Goal: Information Seeking & Learning: Understand process/instructions

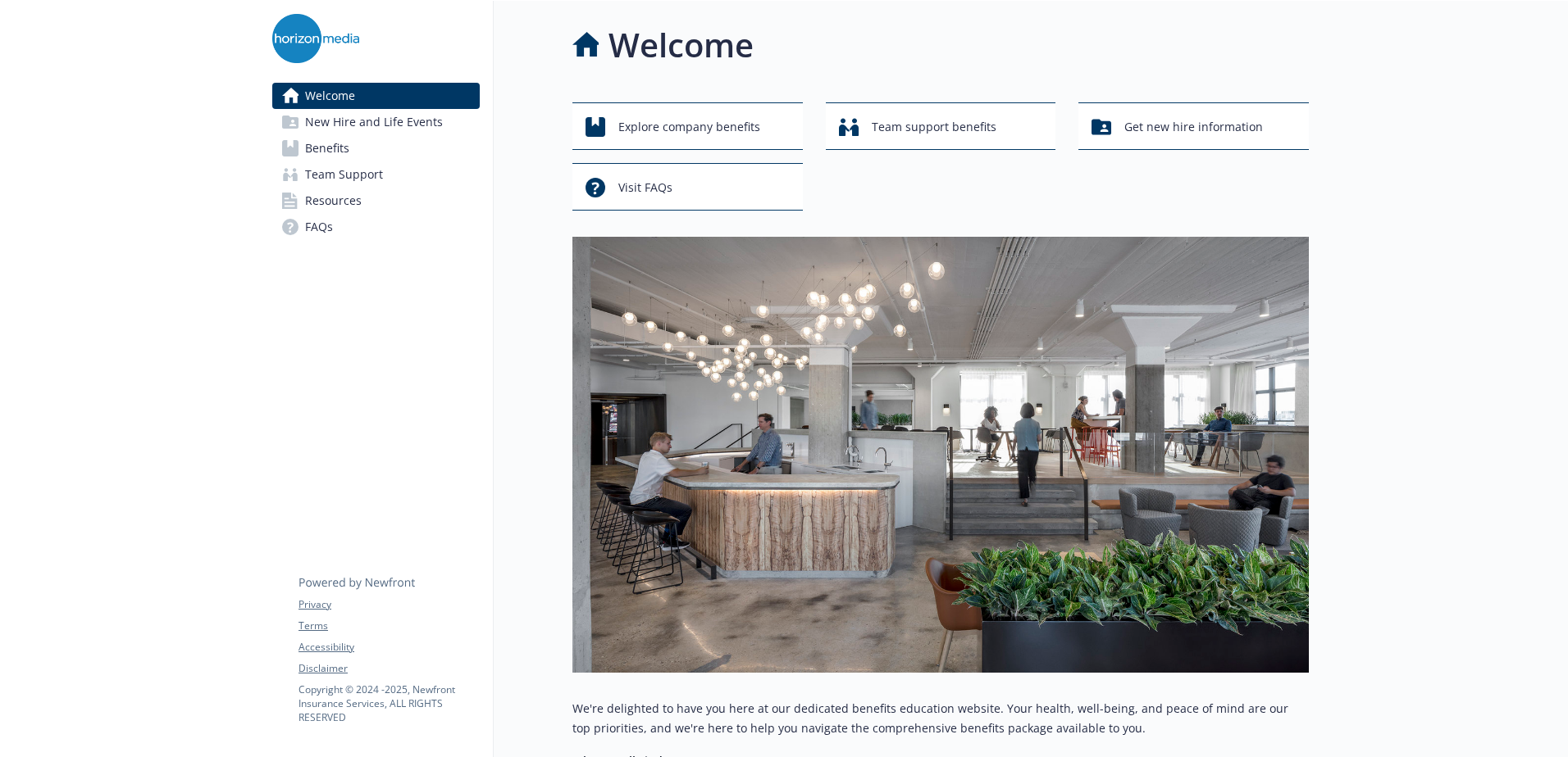
click at [316, 146] on span "Benefits" at bounding box center [327, 148] width 44 height 26
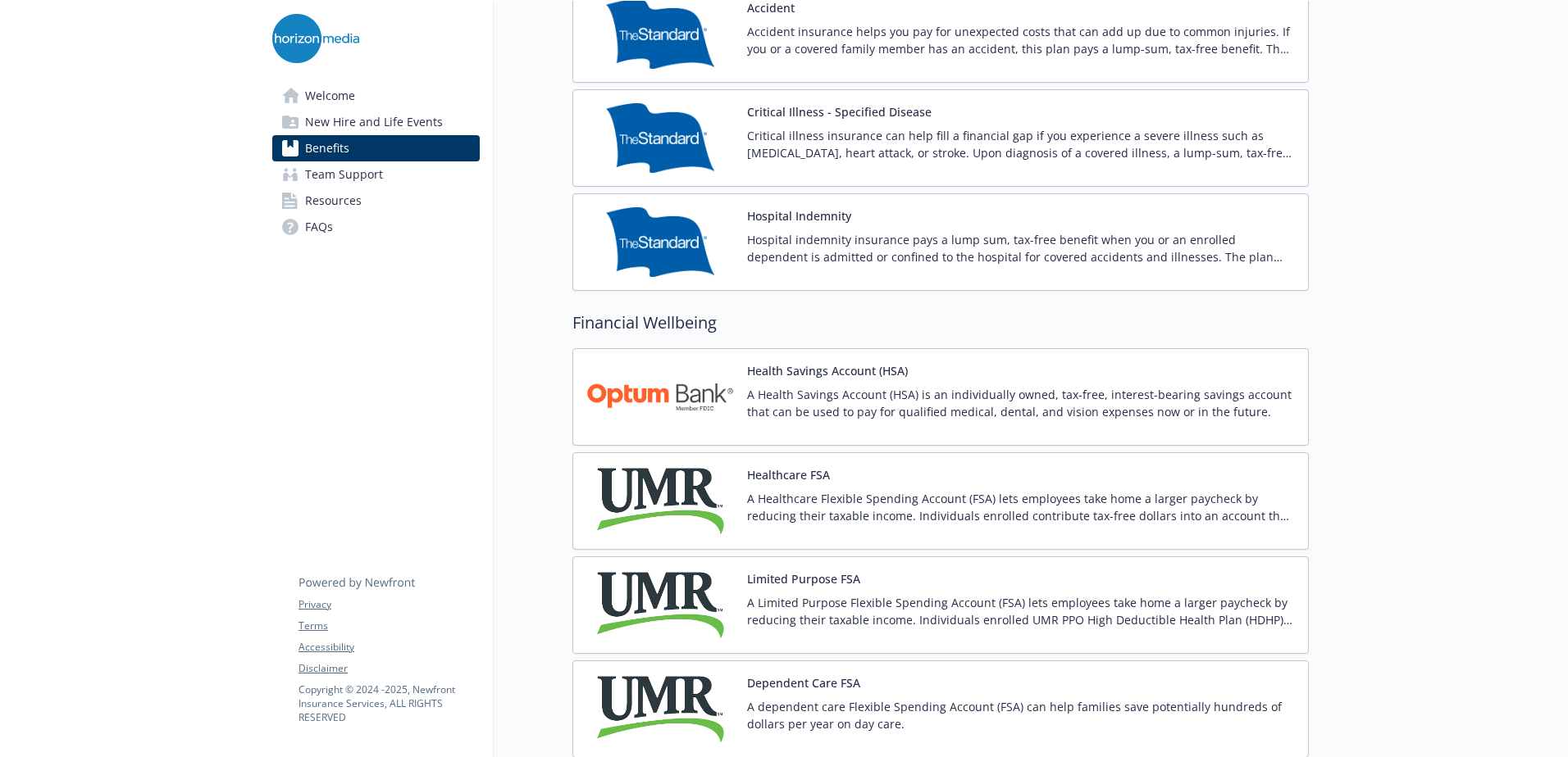
scroll to position [2295, 0]
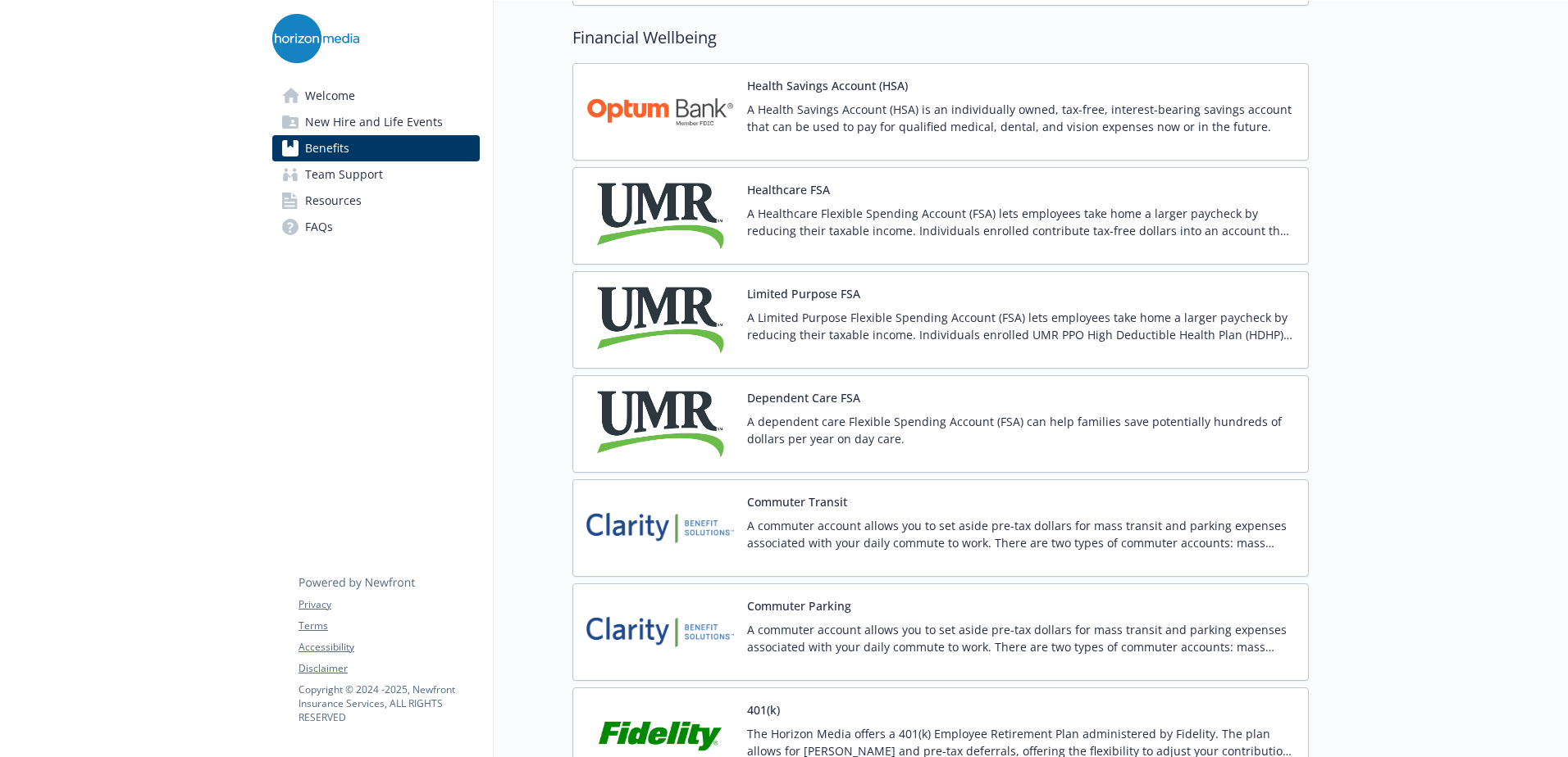
click at [799, 189] on button "Healthcare FSA" at bounding box center [788, 190] width 83 height 17
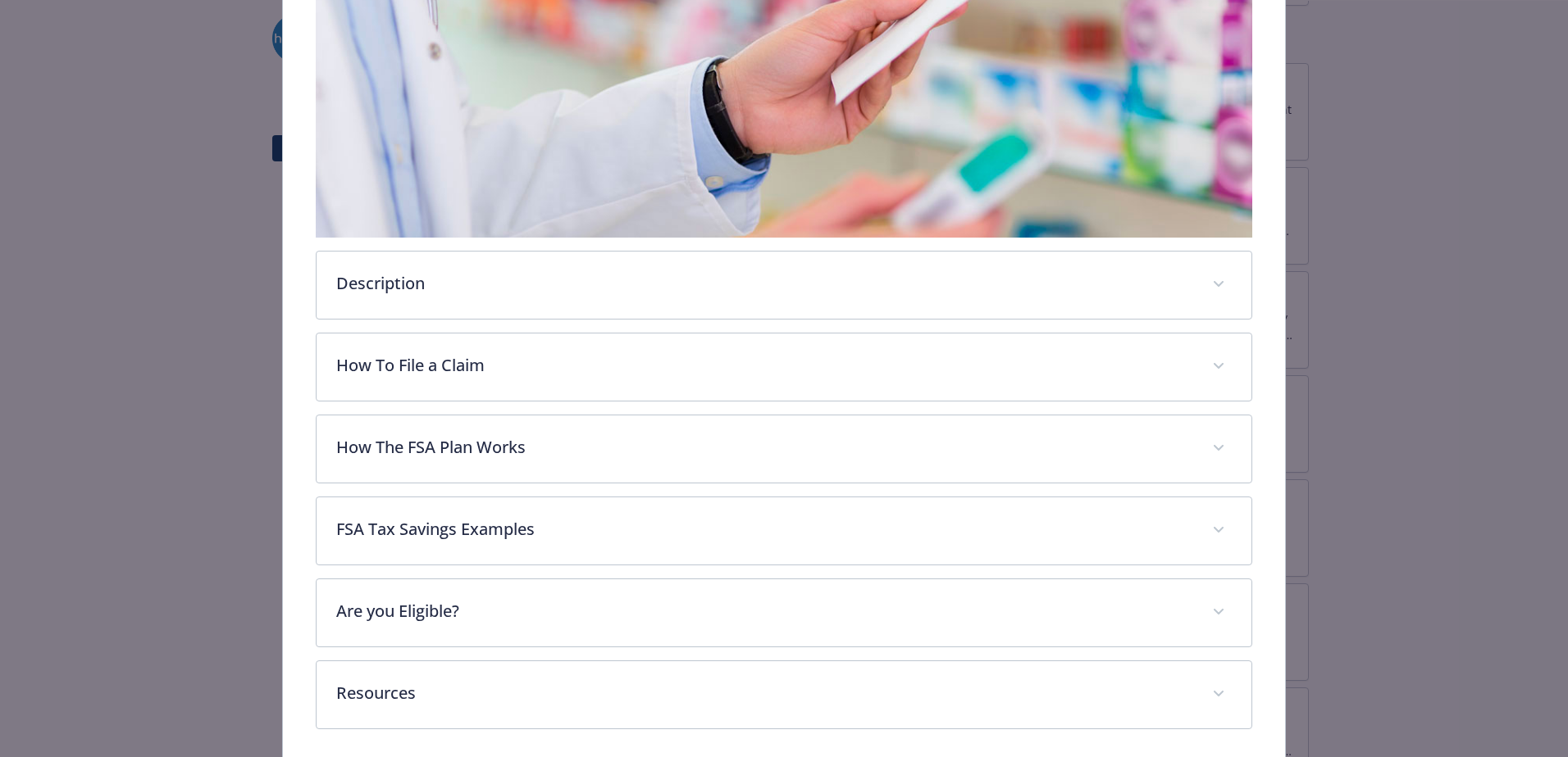
scroll to position [413, 0]
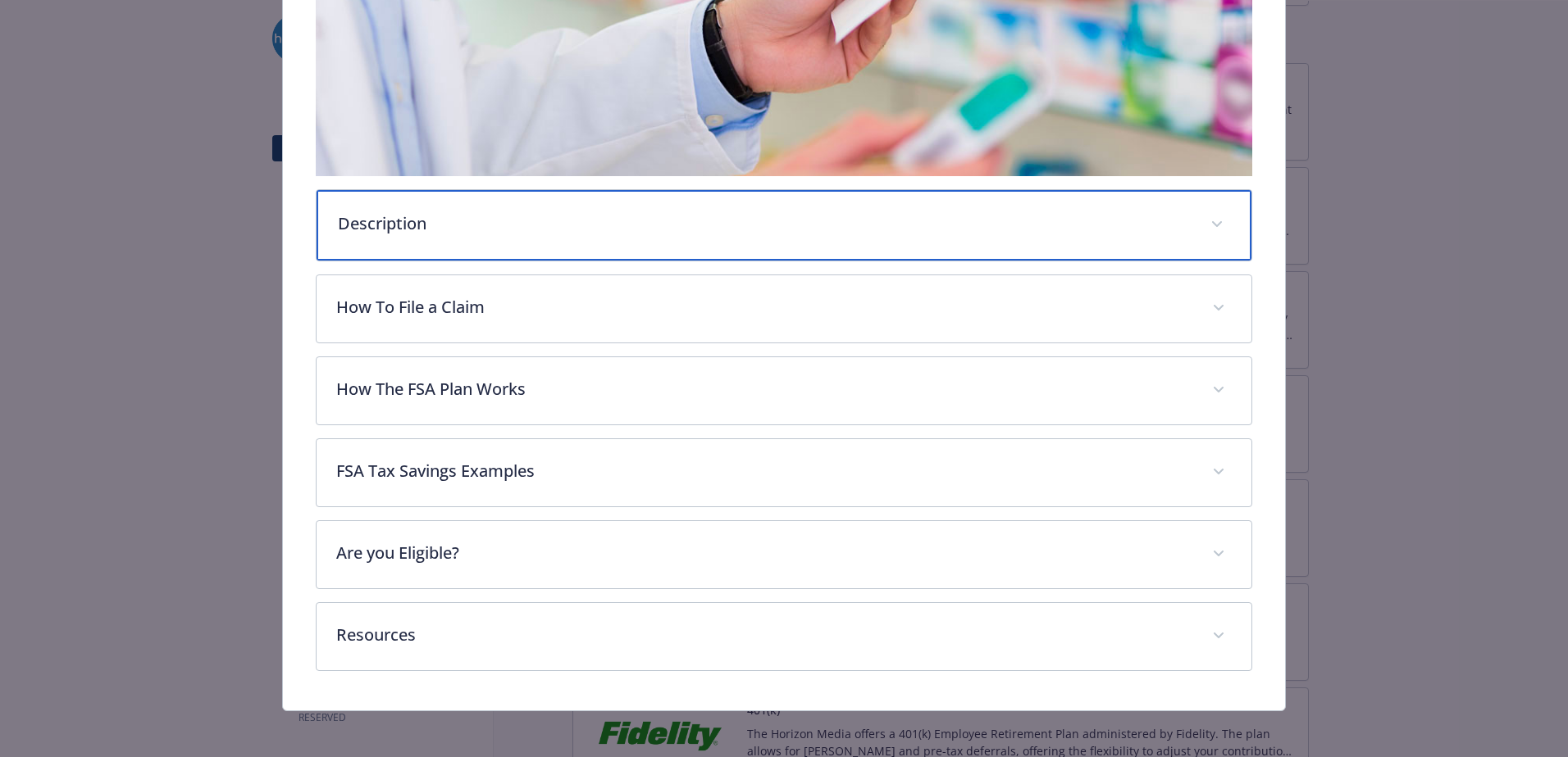
click at [422, 236] on div "Description" at bounding box center [784, 225] width 934 height 71
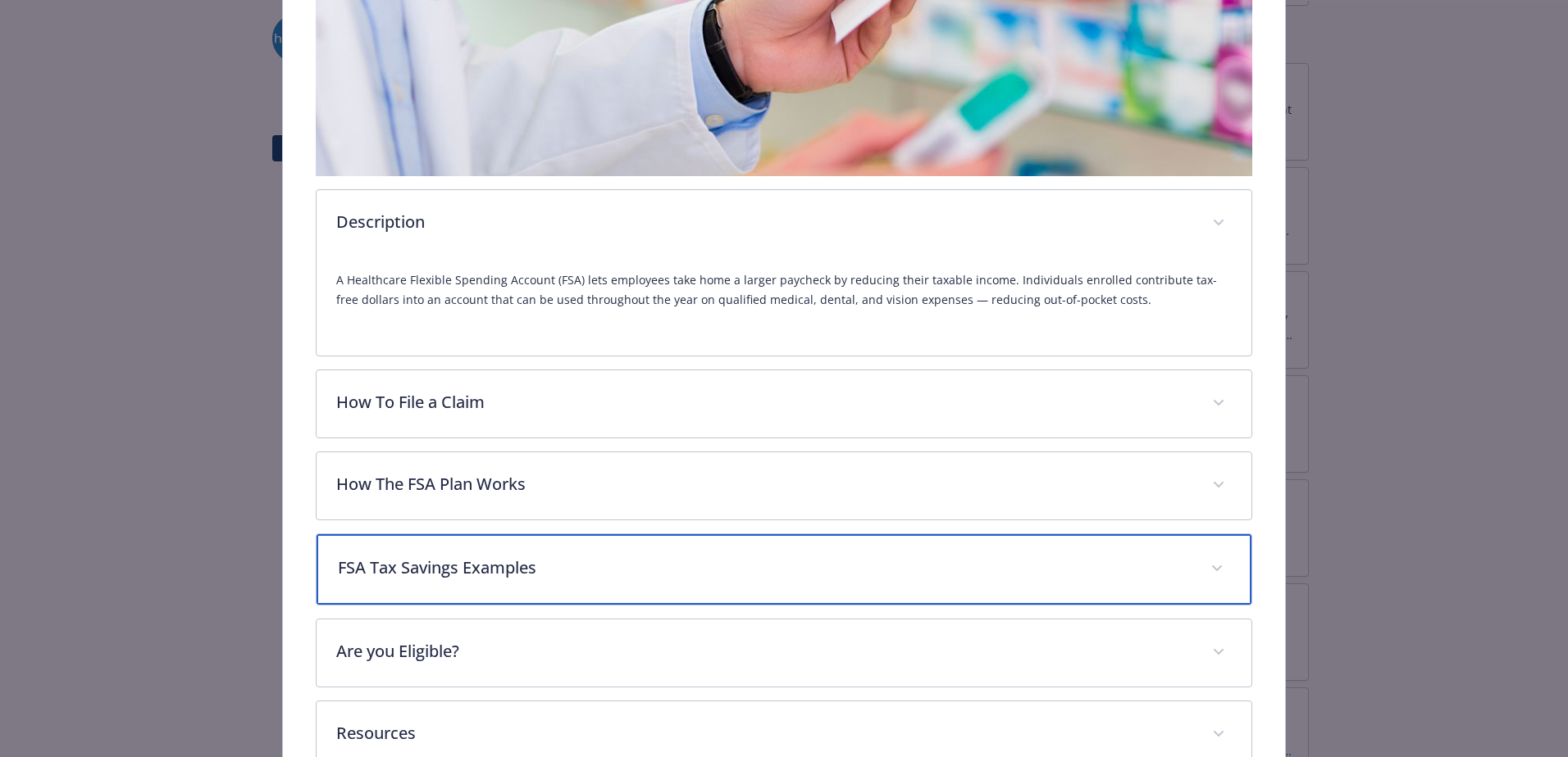
click at [475, 565] on p "FSA Tax Savings Examples" at bounding box center [764, 568] width 853 height 25
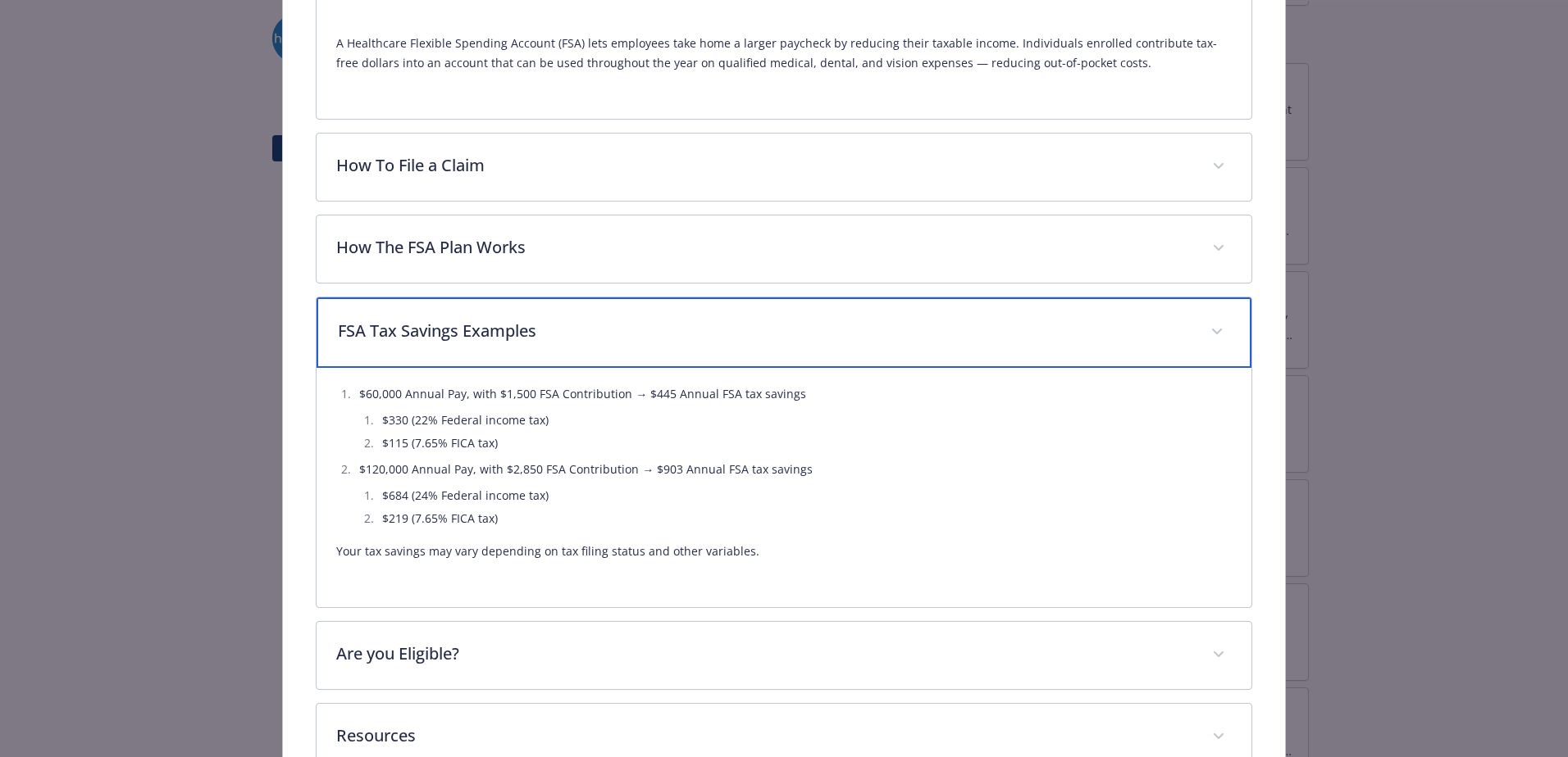
scroll to position [740, 0]
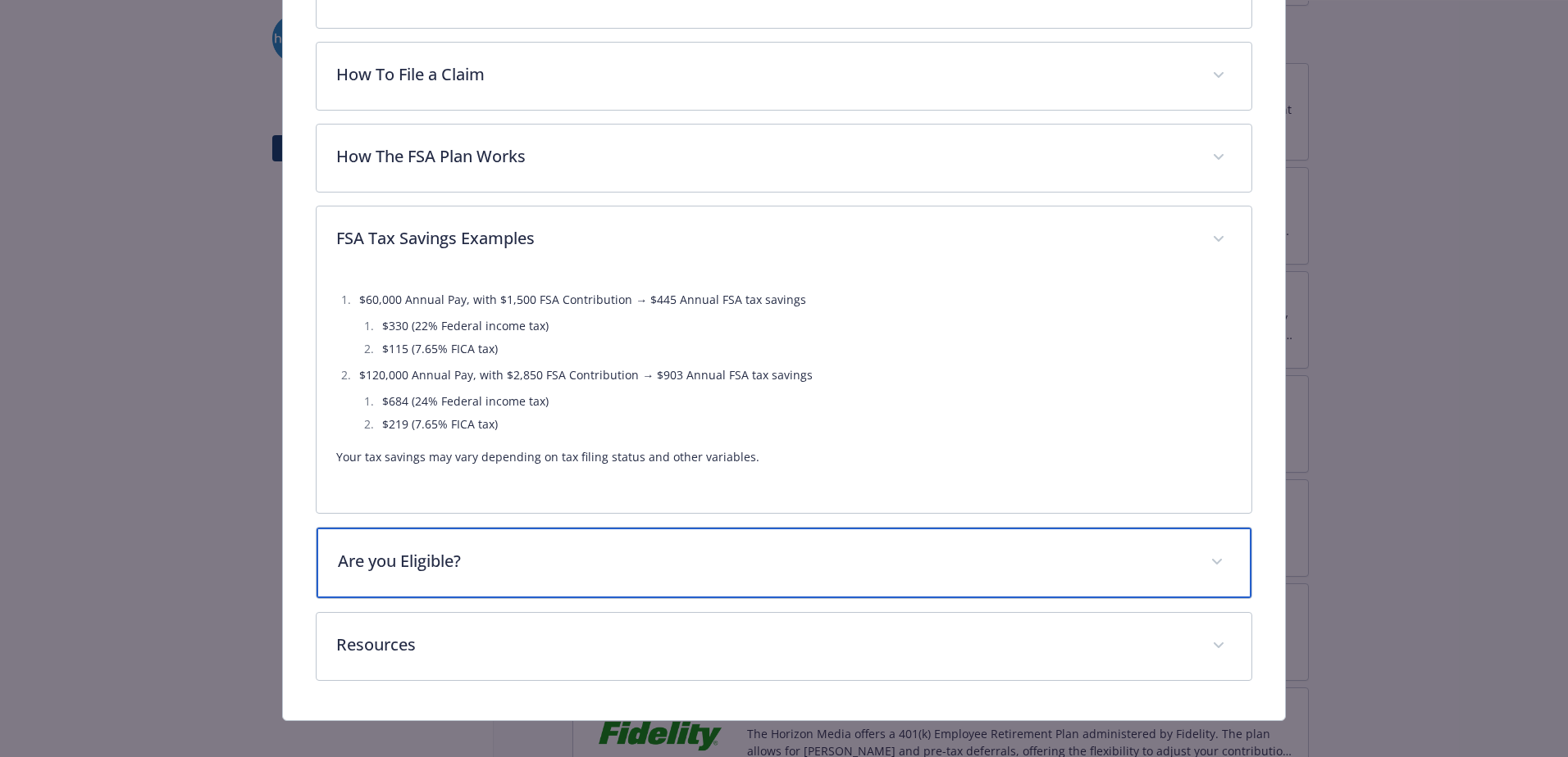
click at [501, 566] on p "Are you Eligible?" at bounding box center [764, 561] width 853 height 25
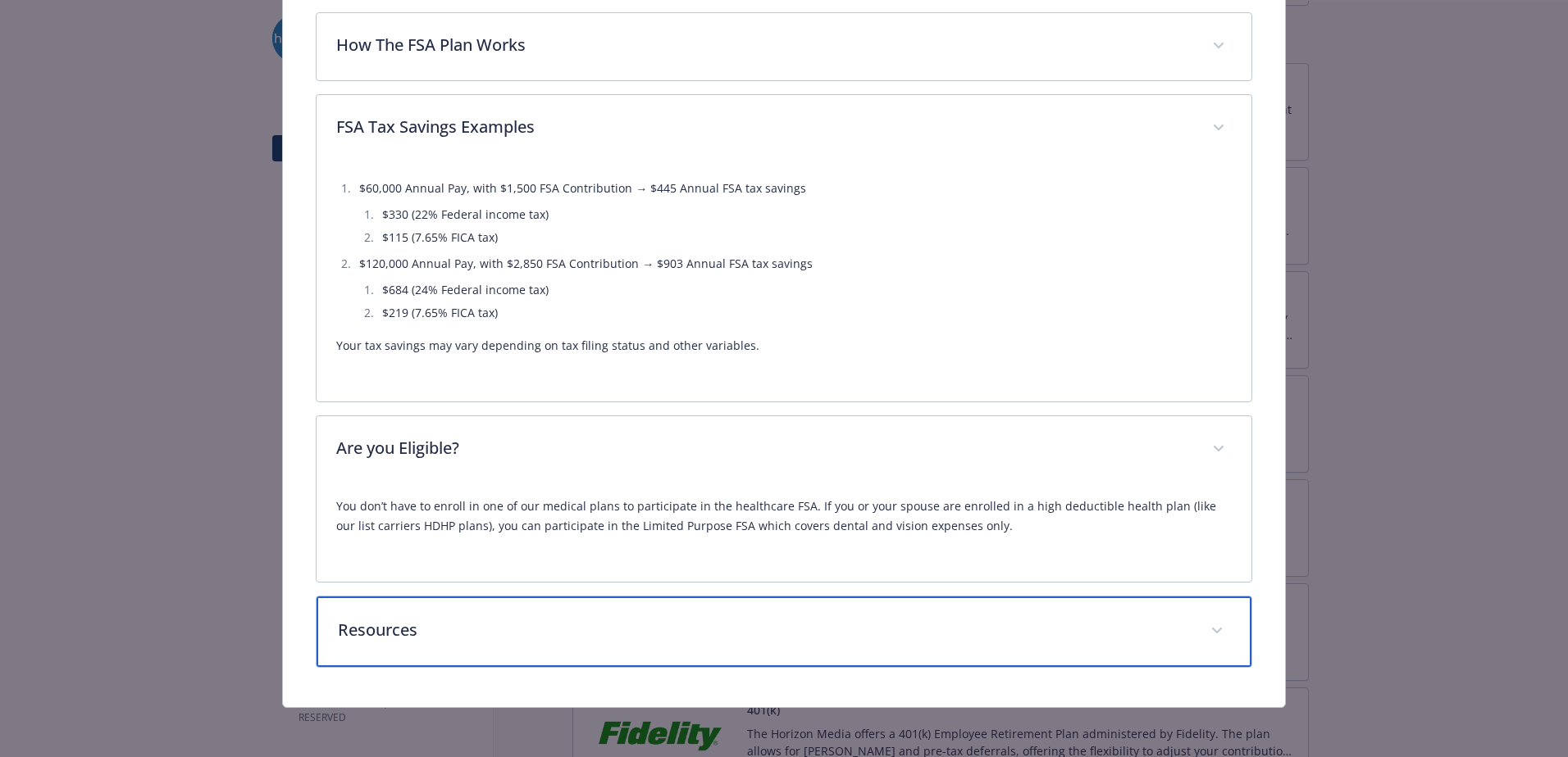
click at [490, 615] on div "Resources" at bounding box center [784, 632] width 934 height 71
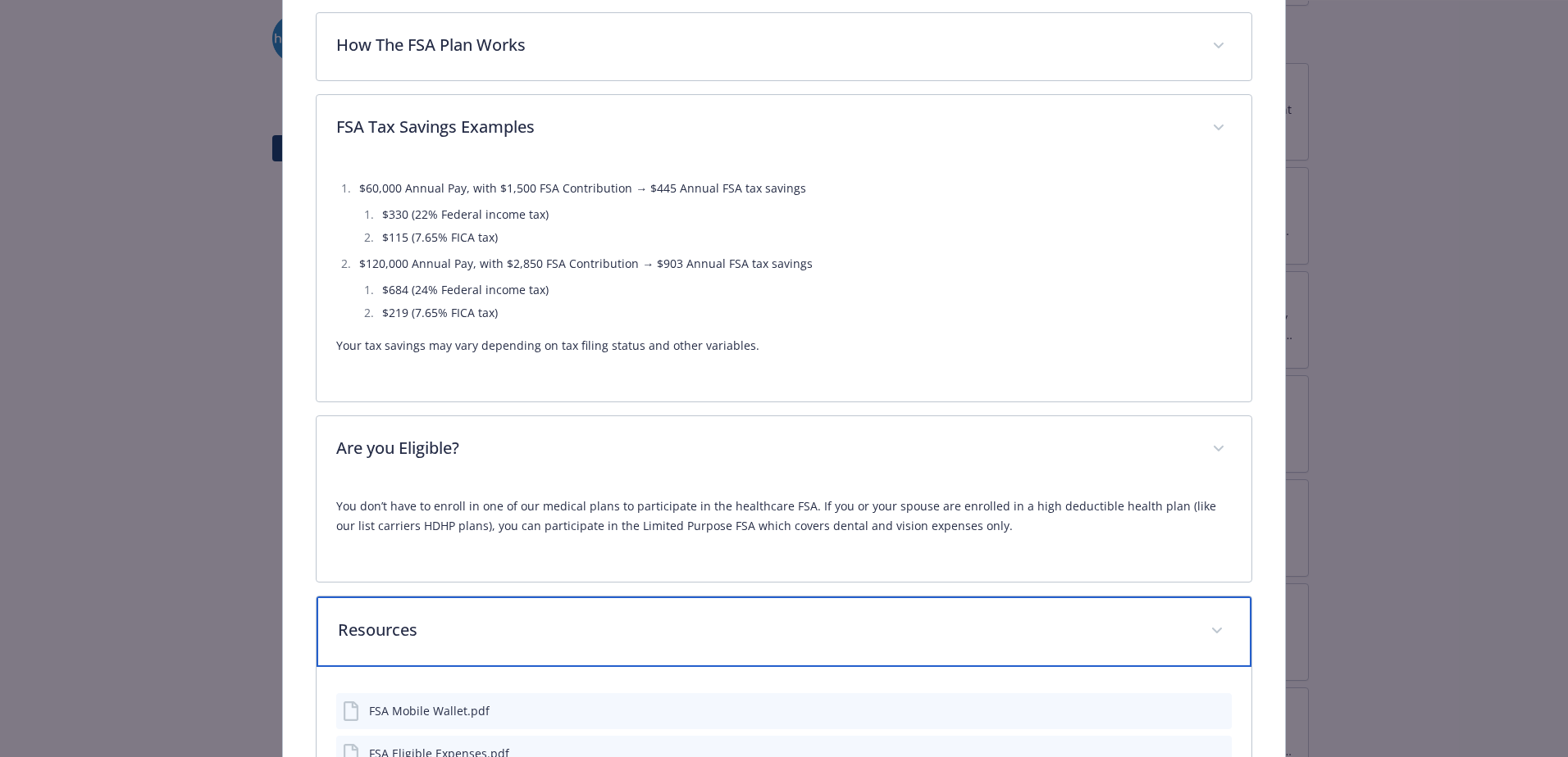
scroll to position [1032, 0]
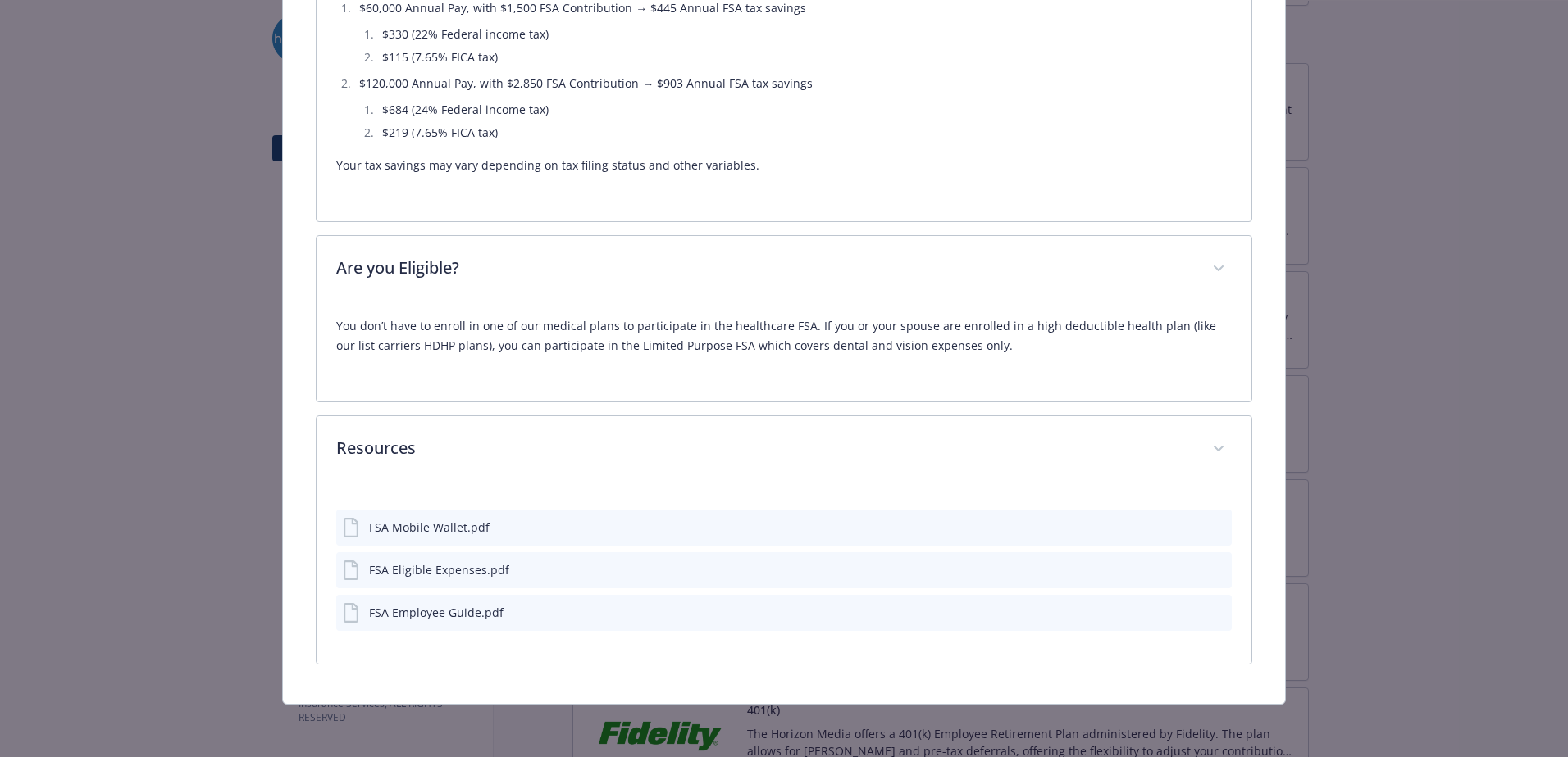
click at [1209, 567] on icon "preview file" at bounding box center [1215, 569] width 14 height 11
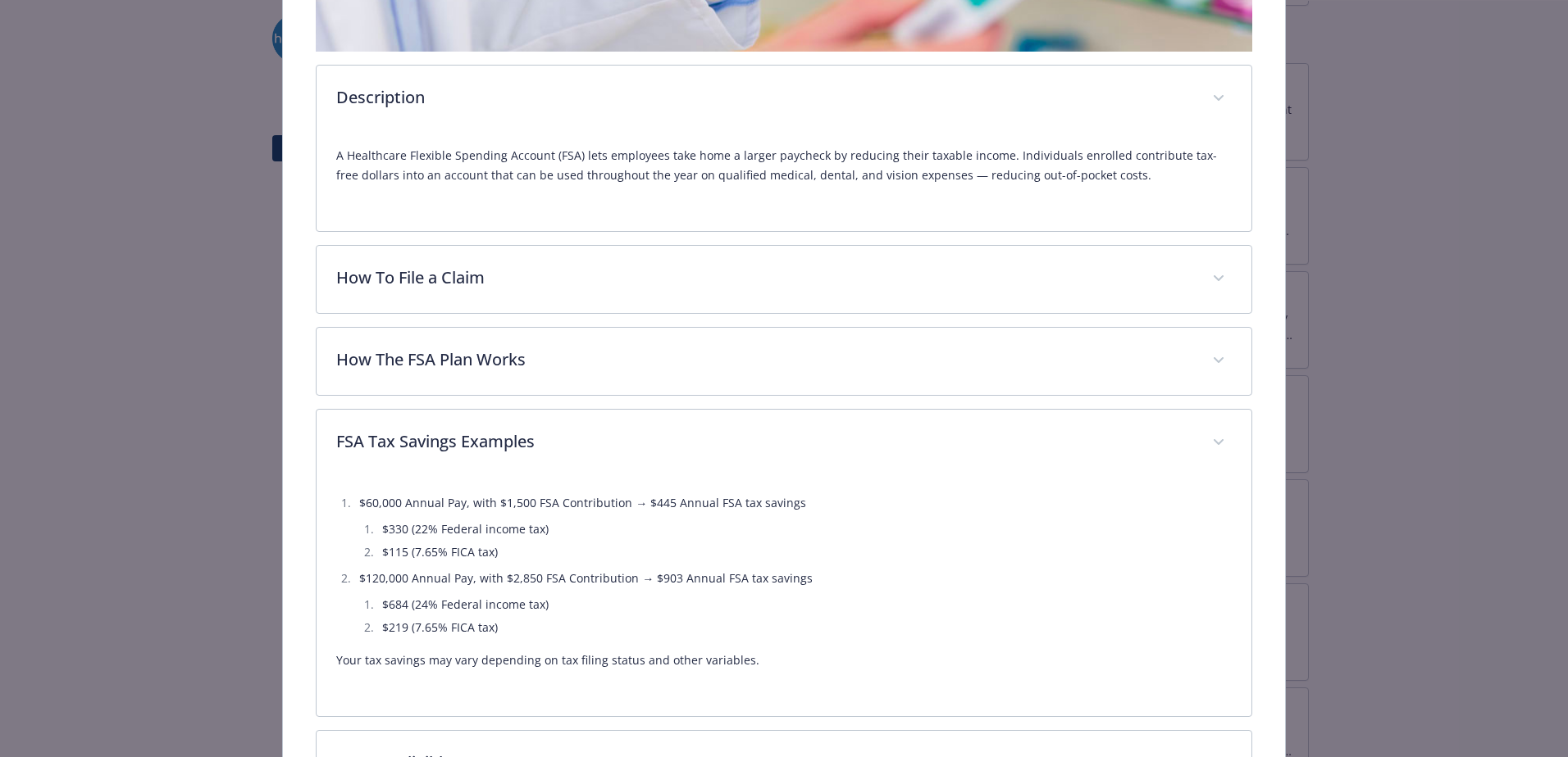
scroll to position [127, 0]
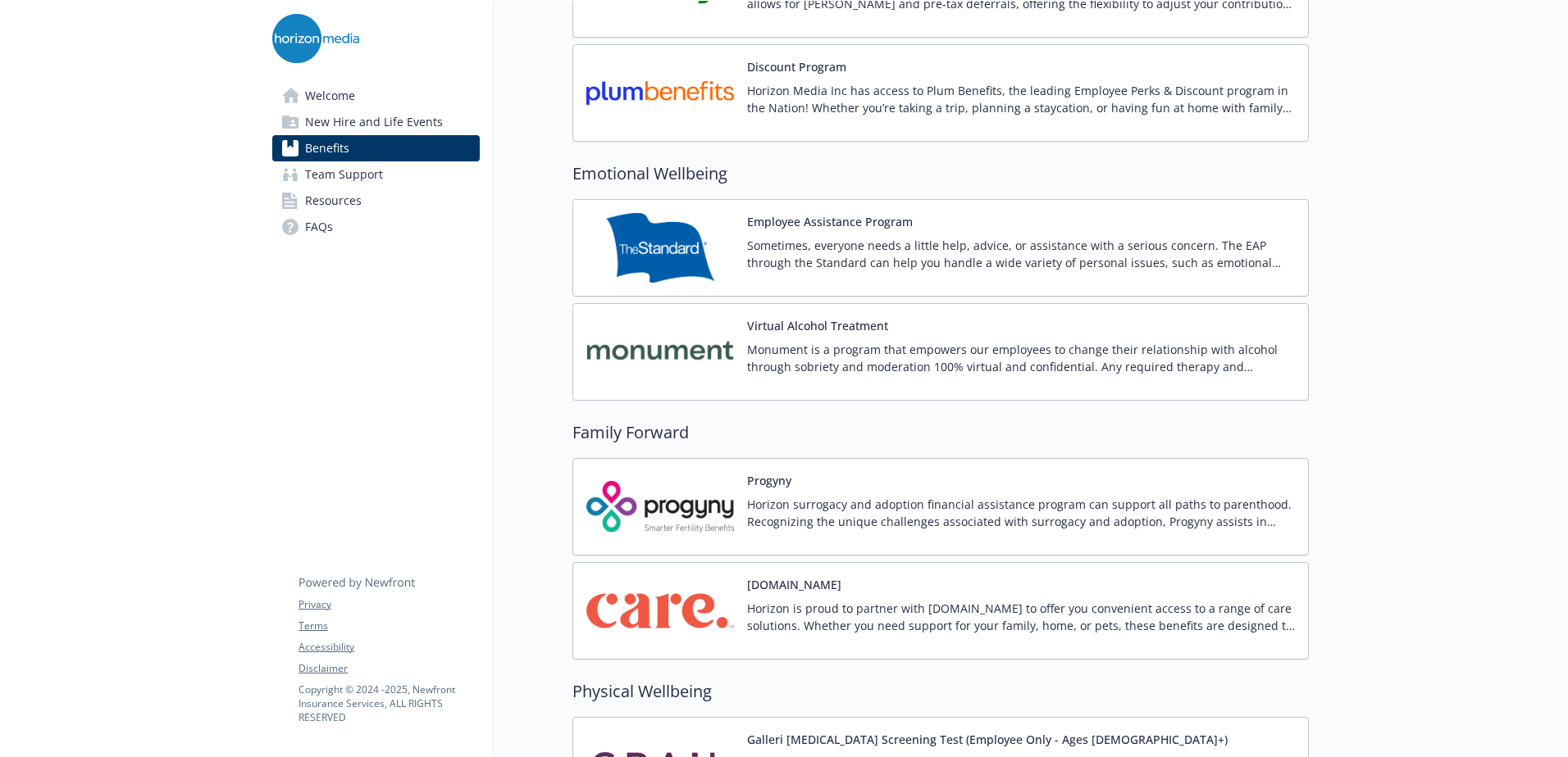
scroll to position [3197, 0]
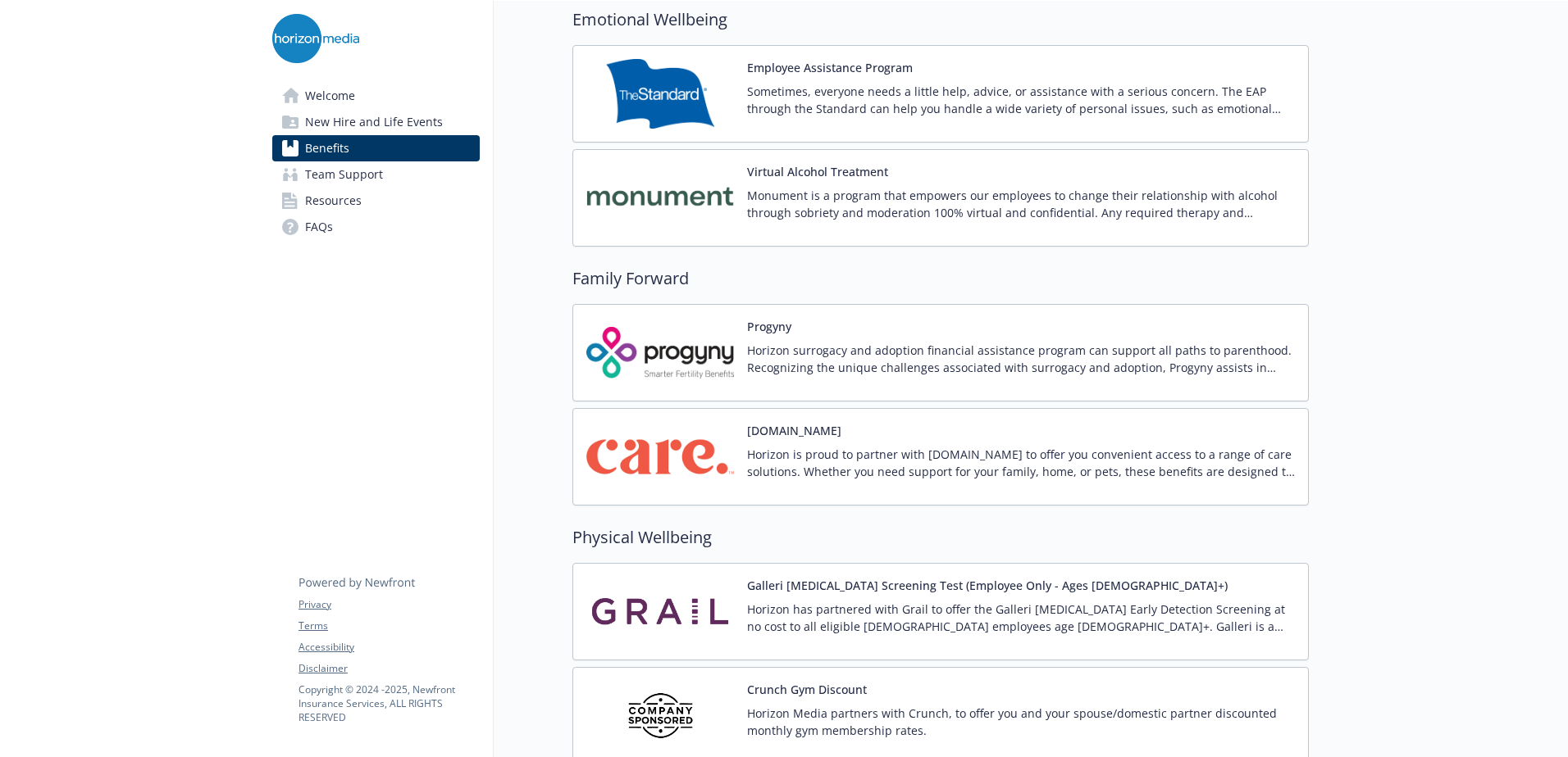
drag, startPoint x: 851, startPoint y: 461, endPoint x: 757, endPoint y: 459, distance: 94.0
click at [757, 459] on p "Horizon is proud to partner with [DOMAIN_NAME] to offer you convenient access t…" at bounding box center [1021, 463] width 547 height 34
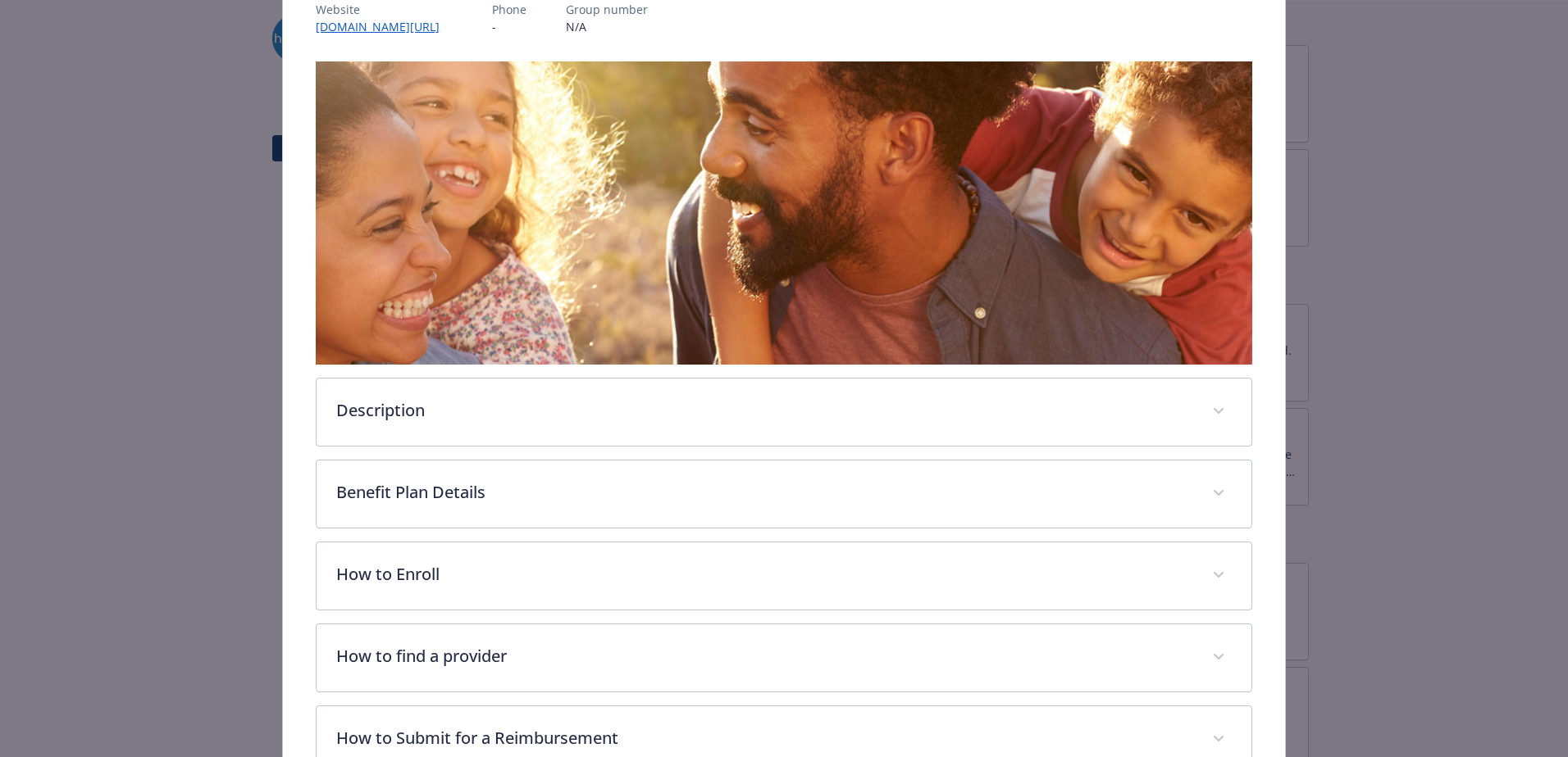
scroll to position [404, 0]
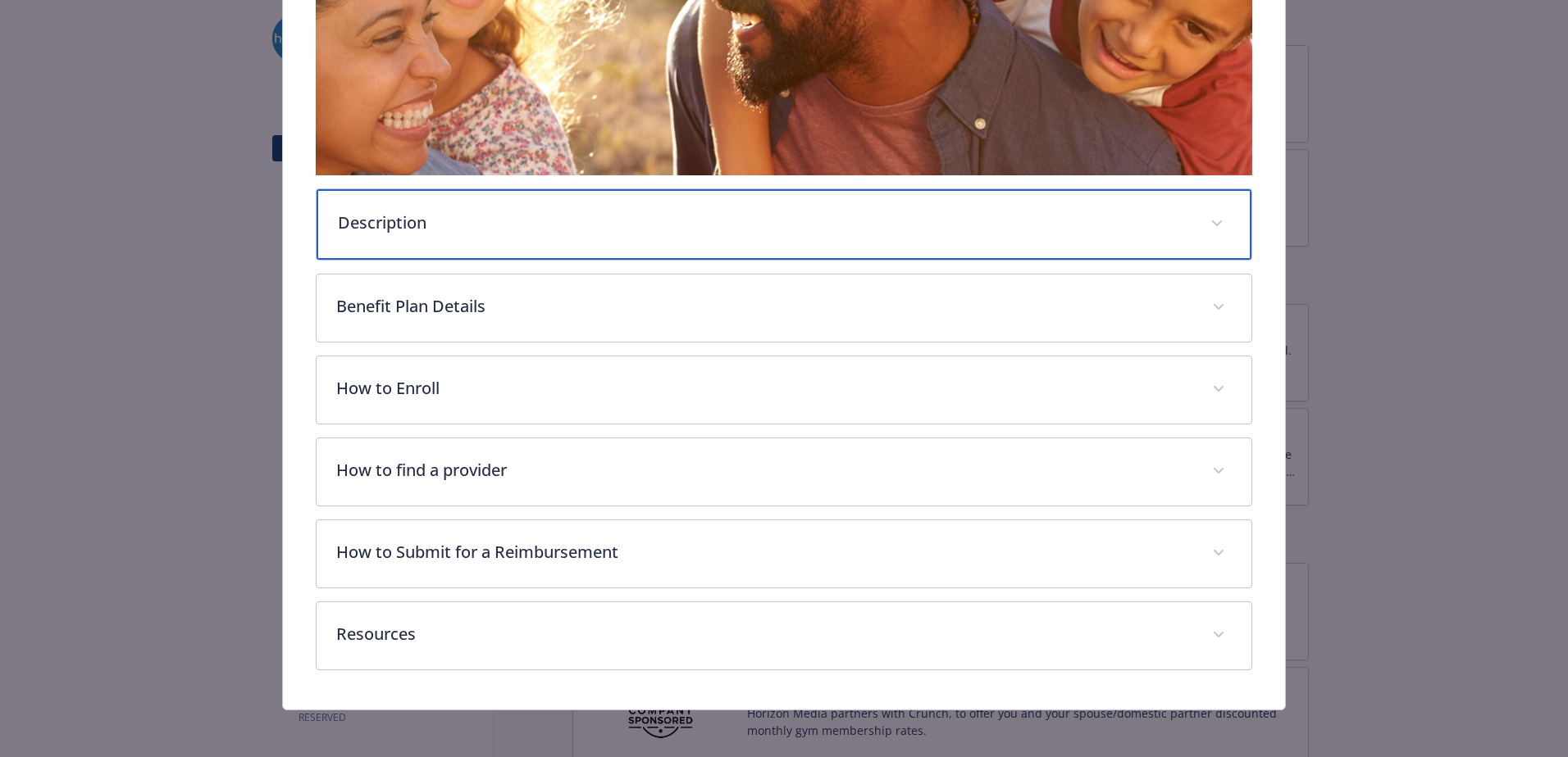
click at [473, 224] on p "Description" at bounding box center [764, 222] width 853 height 25
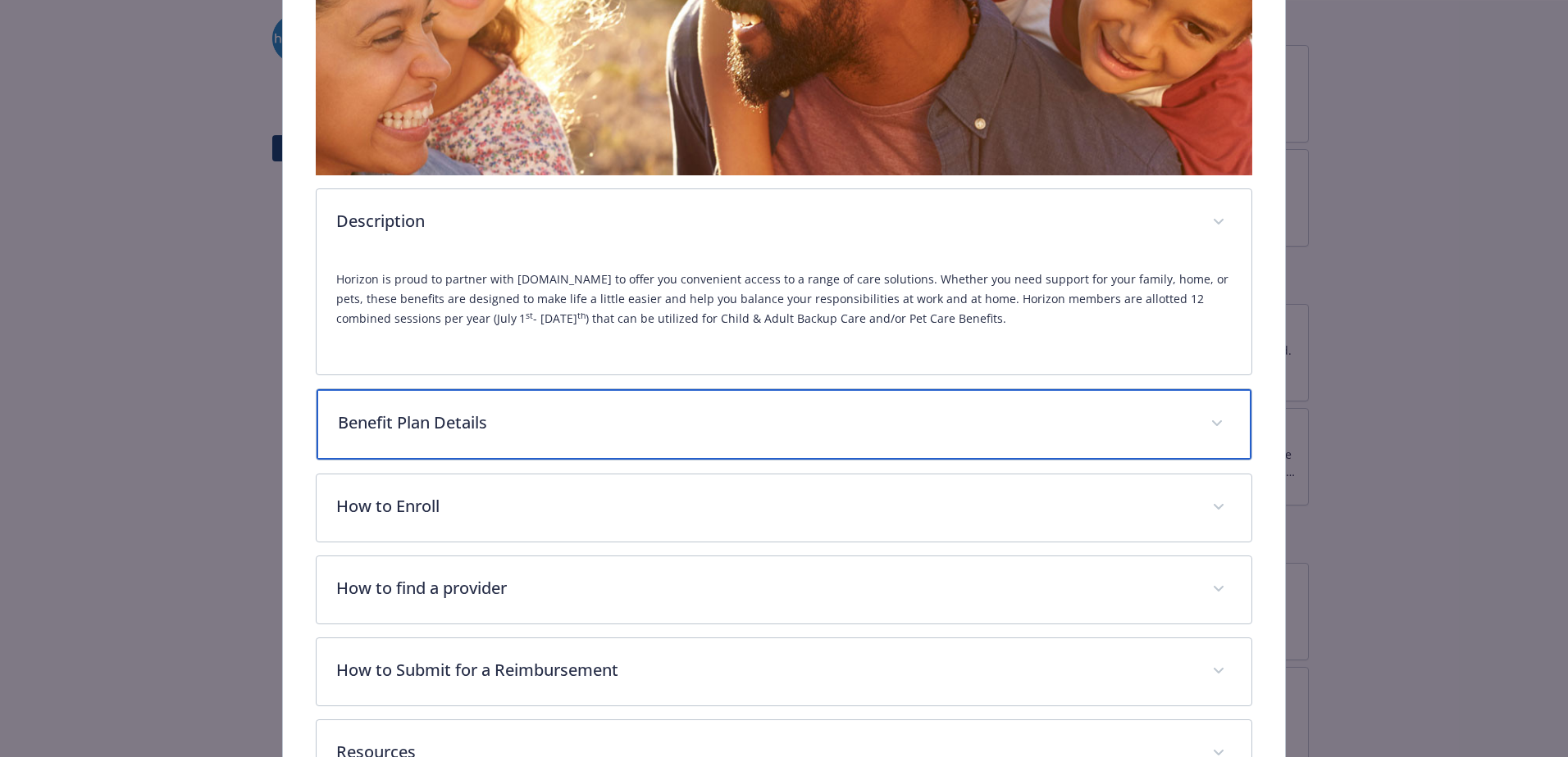
drag, startPoint x: 477, startPoint y: 416, endPoint x: 513, endPoint y: 422, distance: 36.5
click at [477, 417] on p "Benefit Plan Details" at bounding box center [764, 423] width 853 height 25
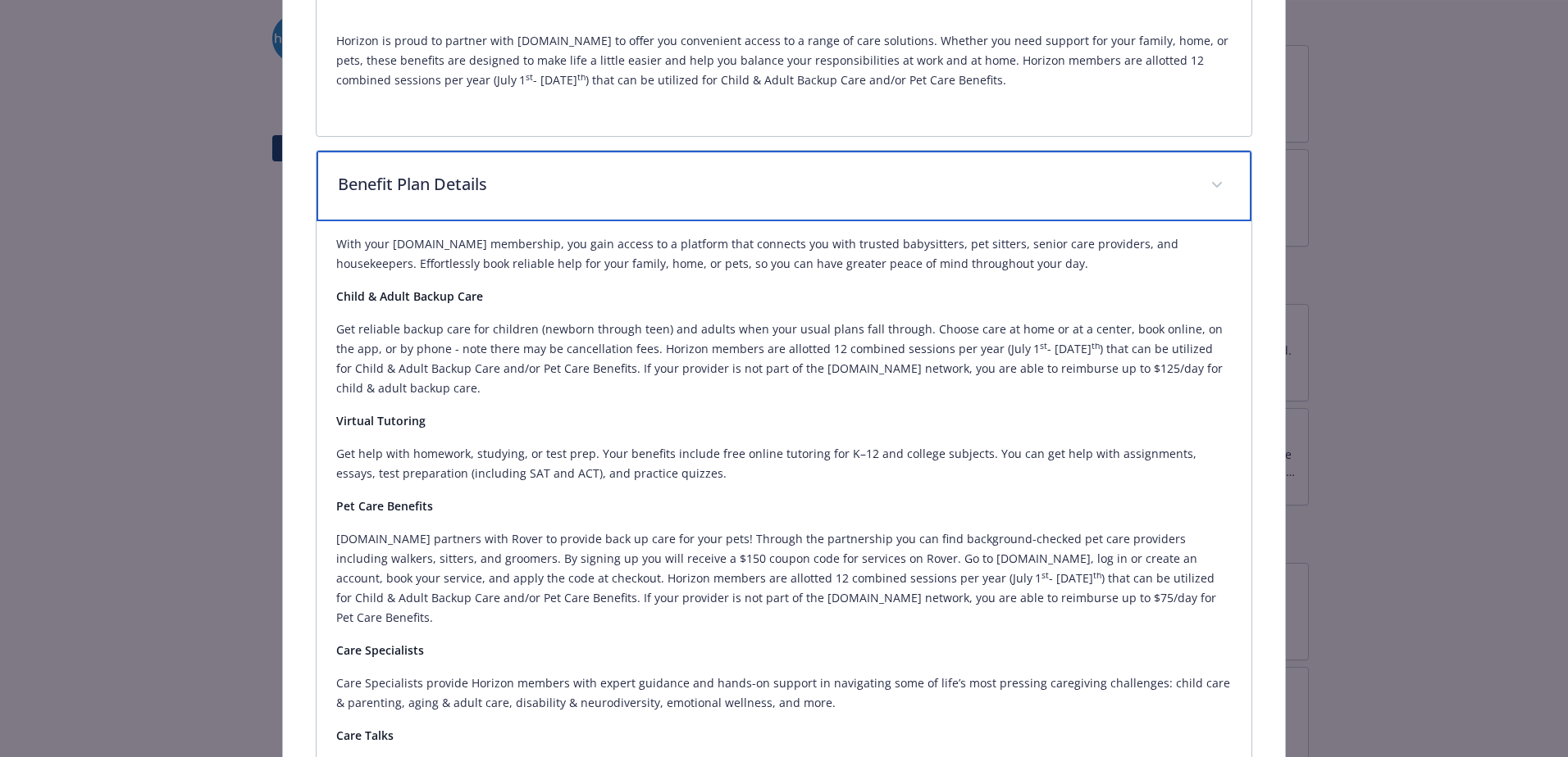
scroll to position [650, 0]
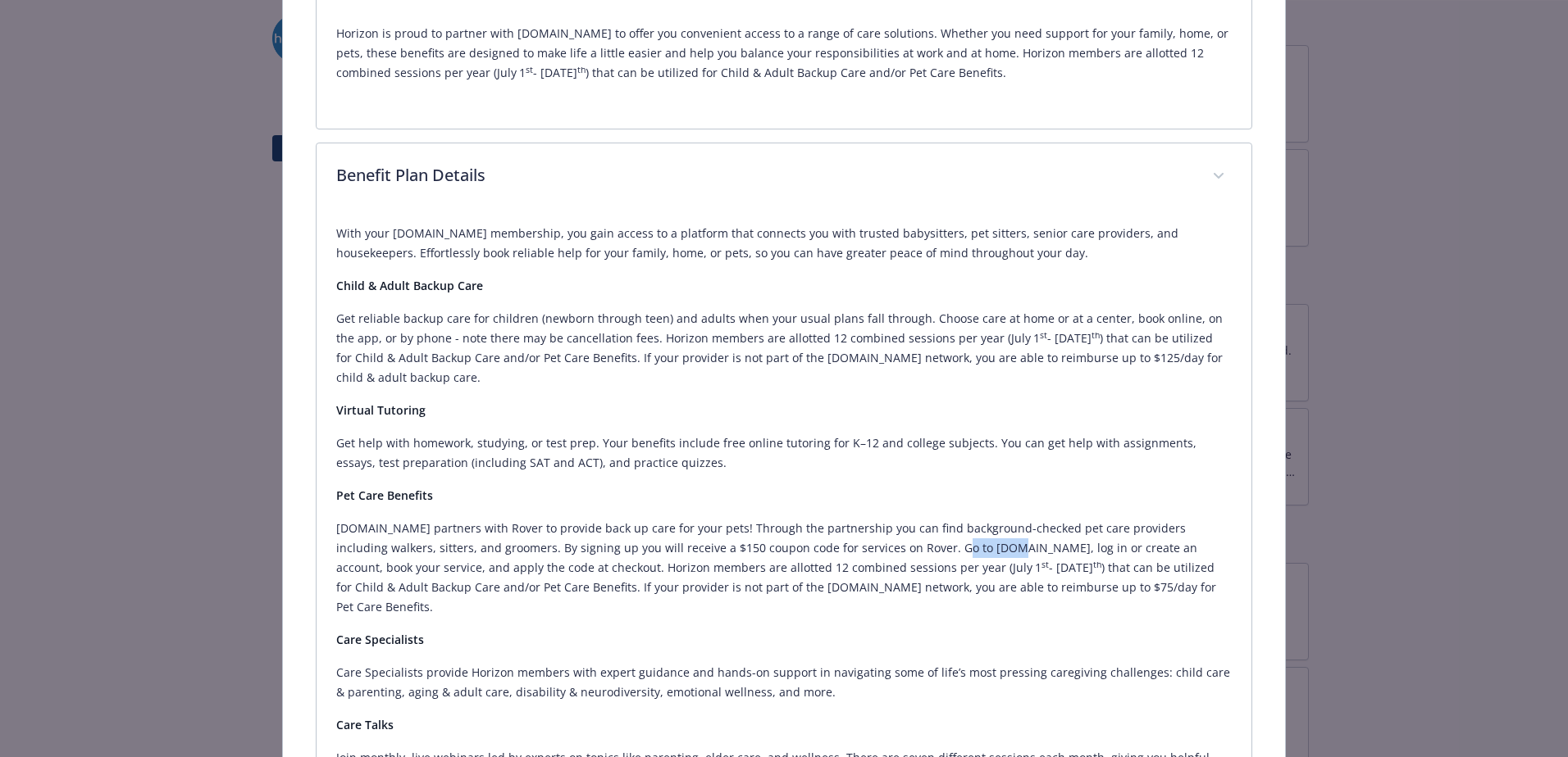
drag, startPoint x: 928, startPoint y: 550, endPoint x: 876, endPoint y: 553, distance: 52.1
click at [876, 553] on p "[DOMAIN_NAME] partners with Rover to provide back up care for your pets! Throug…" at bounding box center [784, 568] width 895 height 98
copy p "[DOMAIN_NAME]"
click at [1077, 558] on p "[DOMAIN_NAME] partners with Rover to provide back up care for your pets! Throug…" at bounding box center [784, 568] width 895 height 98
click at [477, 579] on p "[DOMAIN_NAME] partners with Rover to provide back up care for your pets! Throug…" at bounding box center [784, 568] width 895 height 98
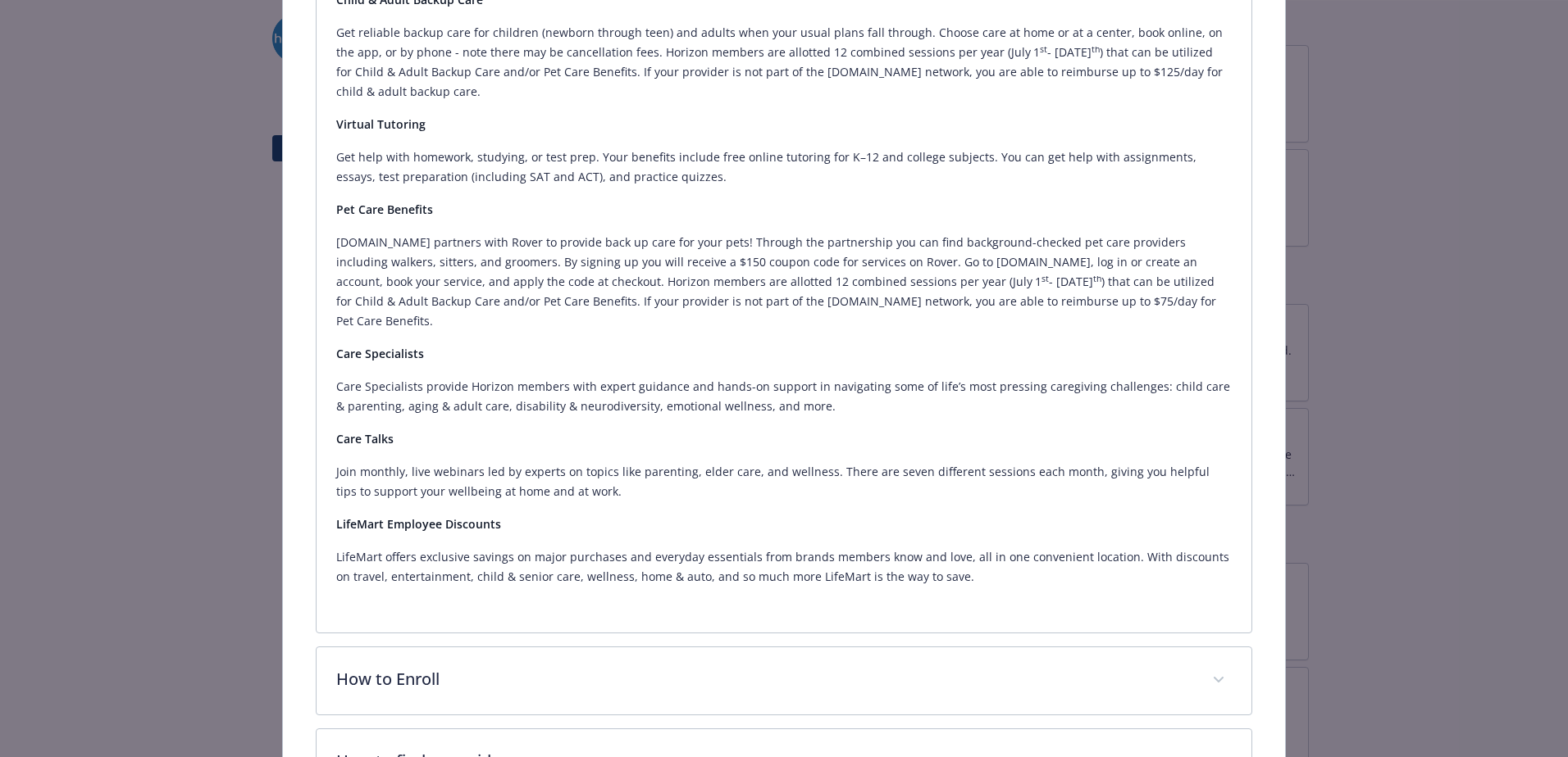
scroll to position [1211, 0]
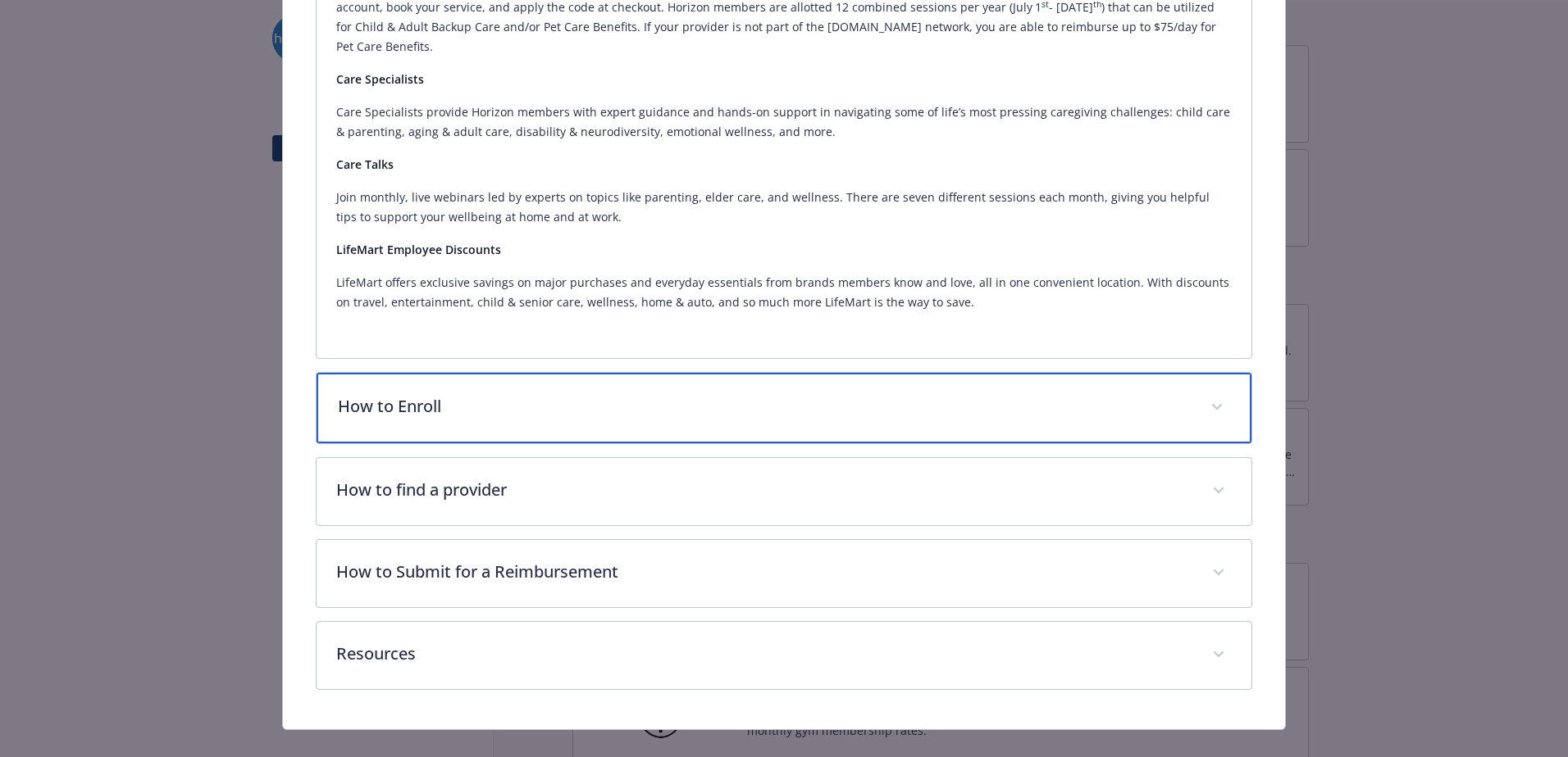
click at [454, 402] on div "How to Enroll" at bounding box center [784, 408] width 934 height 71
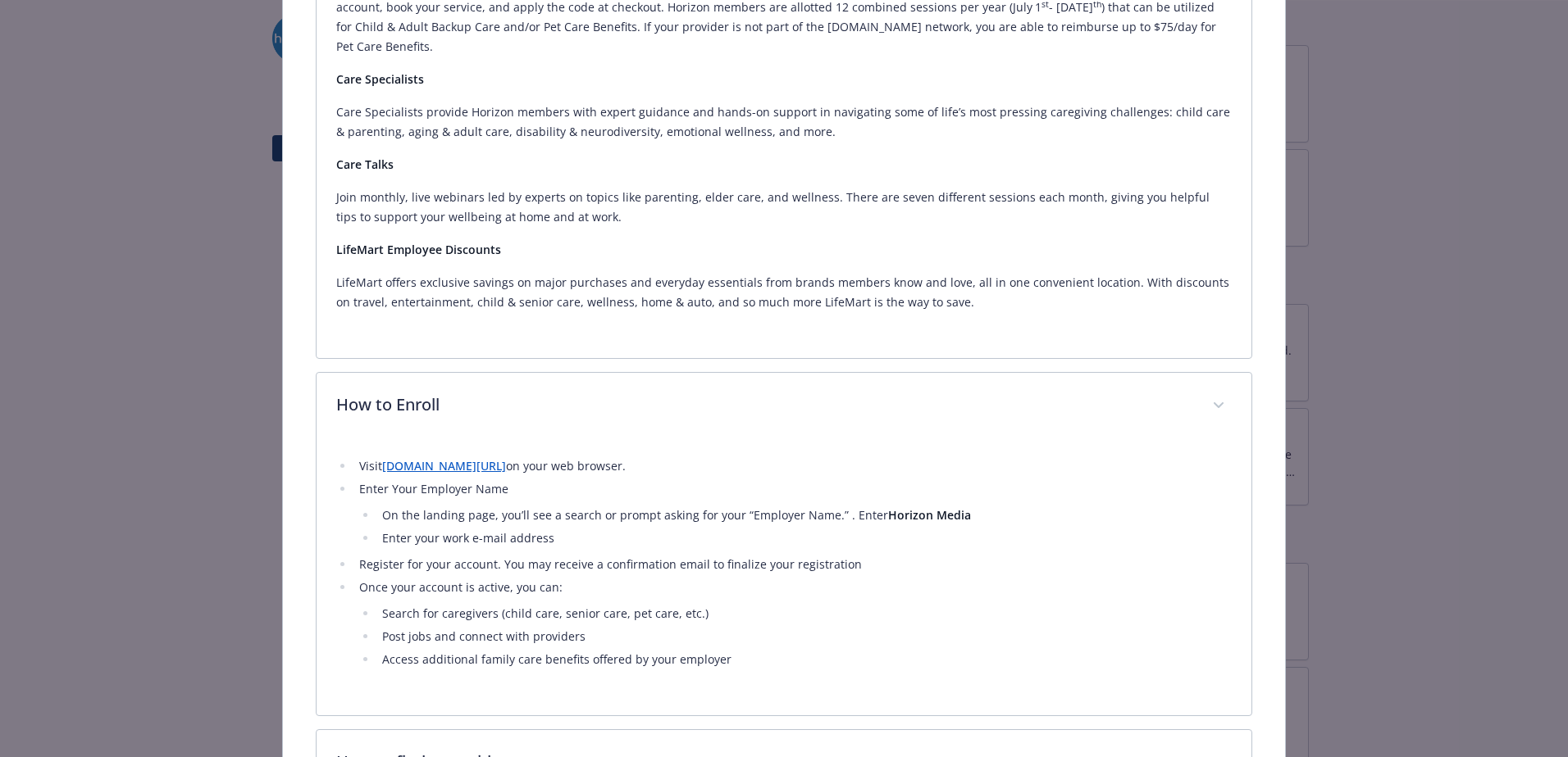
click at [496, 459] on link "[DOMAIN_NAME][URL]" at bounding box center [443, 466] width 124 height 15
drag, startPoint x: 425, startPoint y: 592, endPoint x: 520, endPoint y: 604, distance: 95.8
click at [520, 604] on ul "Search for caregivers (child care, senior care, pet care, etc.) Post jobs and c…" at bounding box center [795, 637] width 872 height 66
click at [431, 555] on li "Register for your account. You may receive a confirmation email to finalize you…" at bounding box center [792, 564] width 877 height 20
click at [430, 480] on li "Enter Your Employer Name On the landing page, you’ll see a search or prompt ask…" at bounding box center [792, 514] width 877 height 69
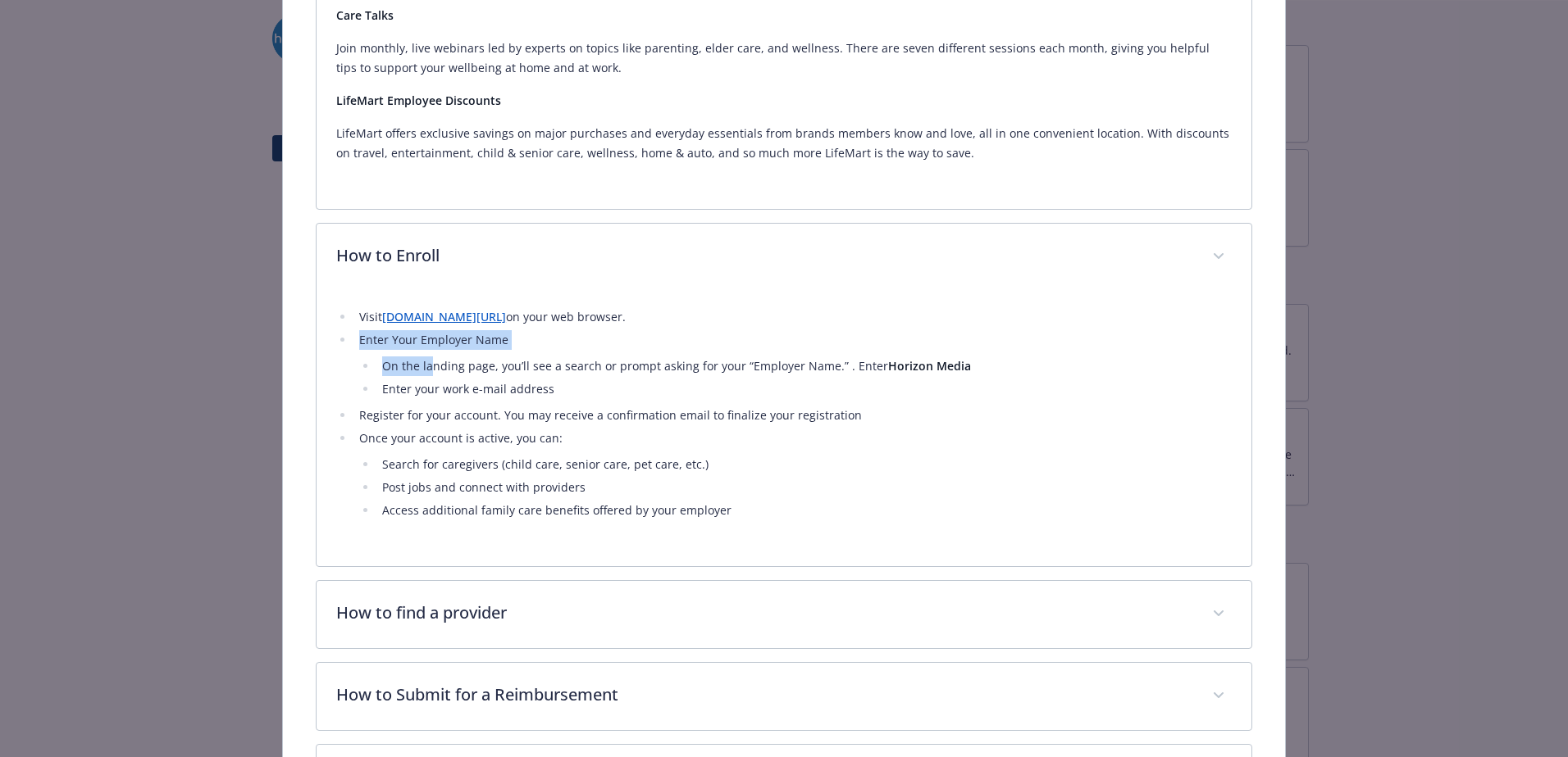
scroll to position [1457, 0]
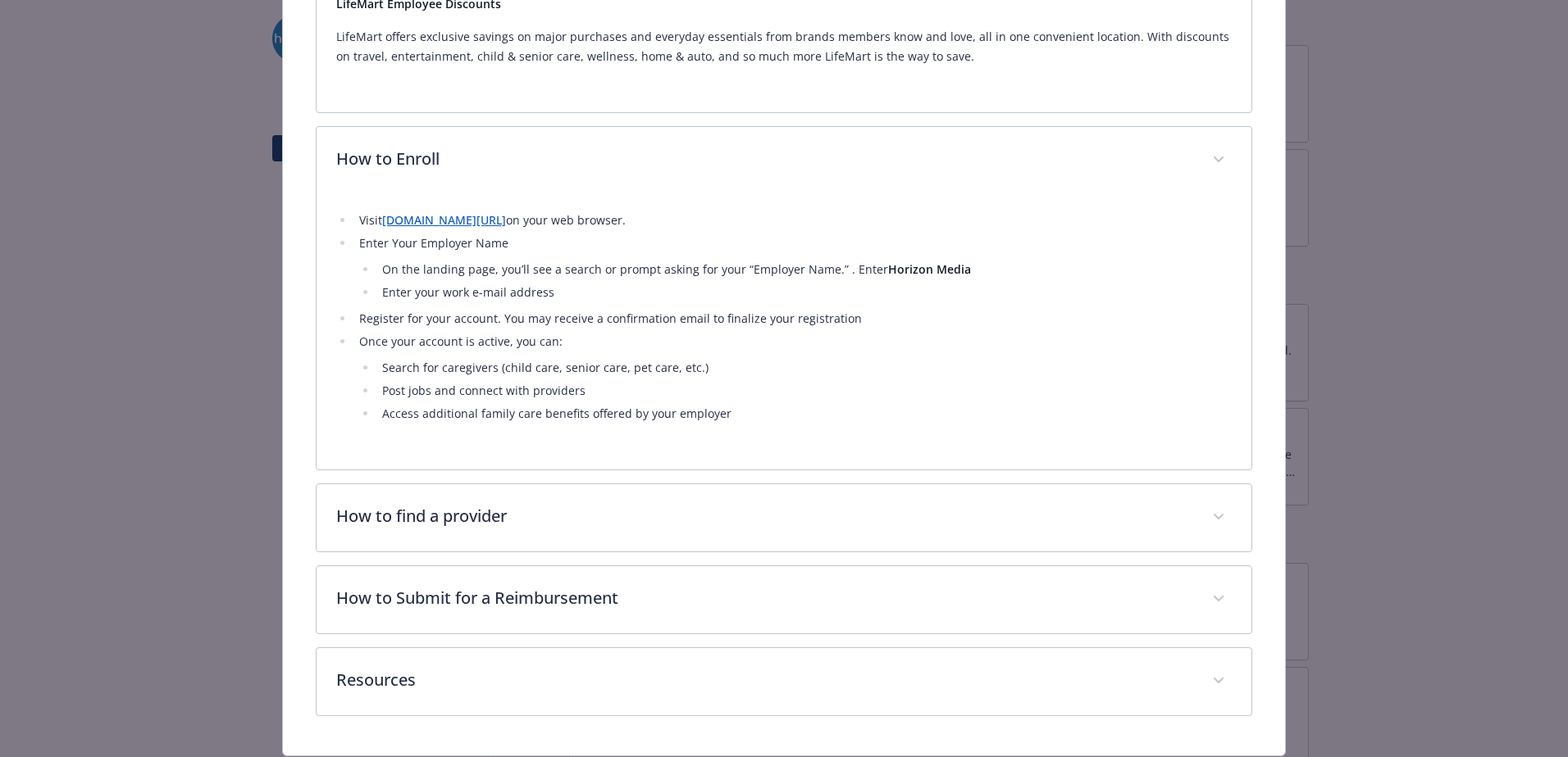
click at [628, 381] on li "Post jobs and connect with providers" at bounding box center [804, 390] width 854 height 20
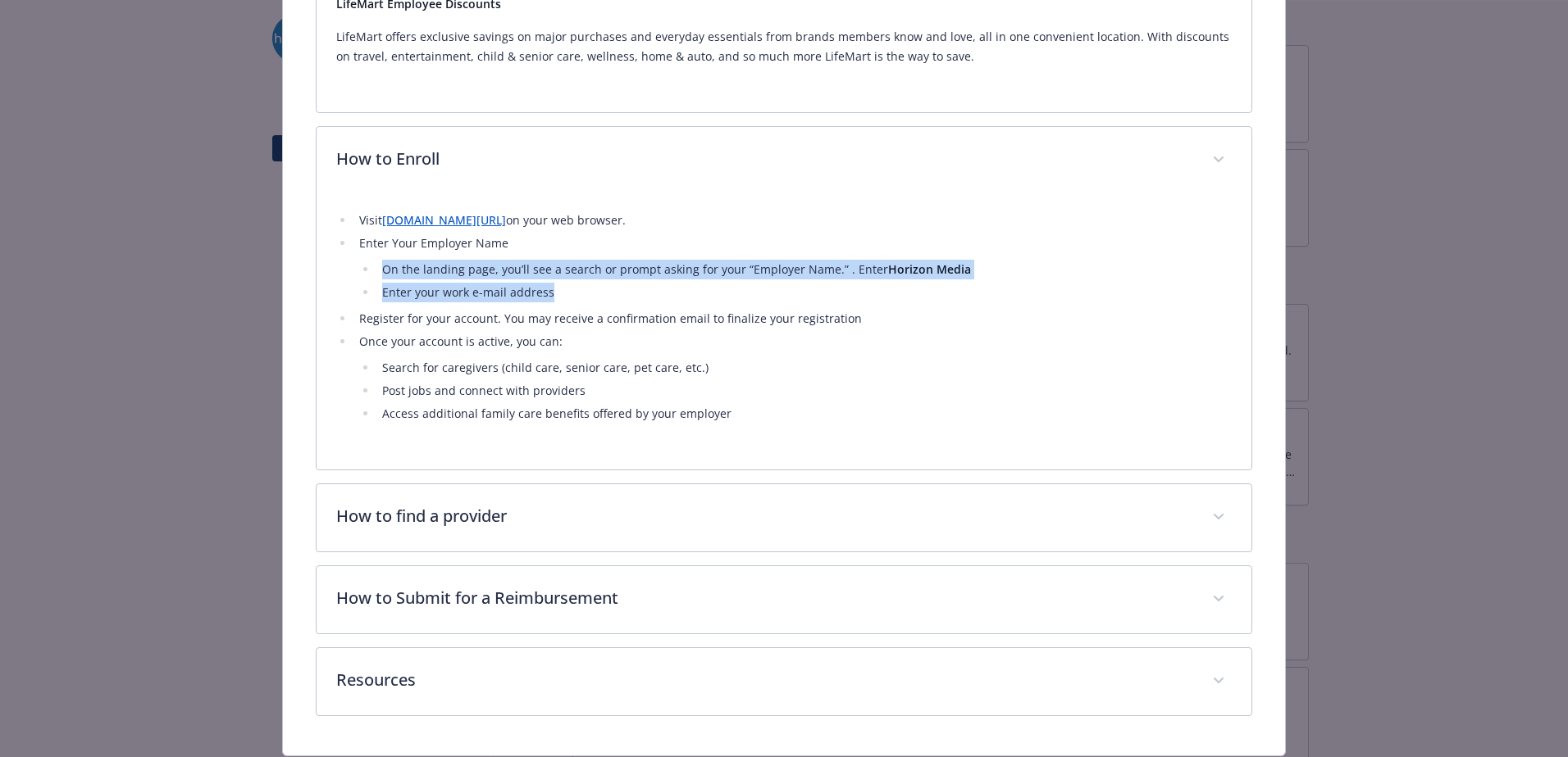
drag, startPoint x: 372, startPoint y: 246, endPoint x: 618, endPoint y: 276, distance: 247.8
click at [618, 276] on ul "On the landing page, you’ll see a search or prompt asking for your “Employer Na…" at bounding box center [795, 281] width 872 height 43
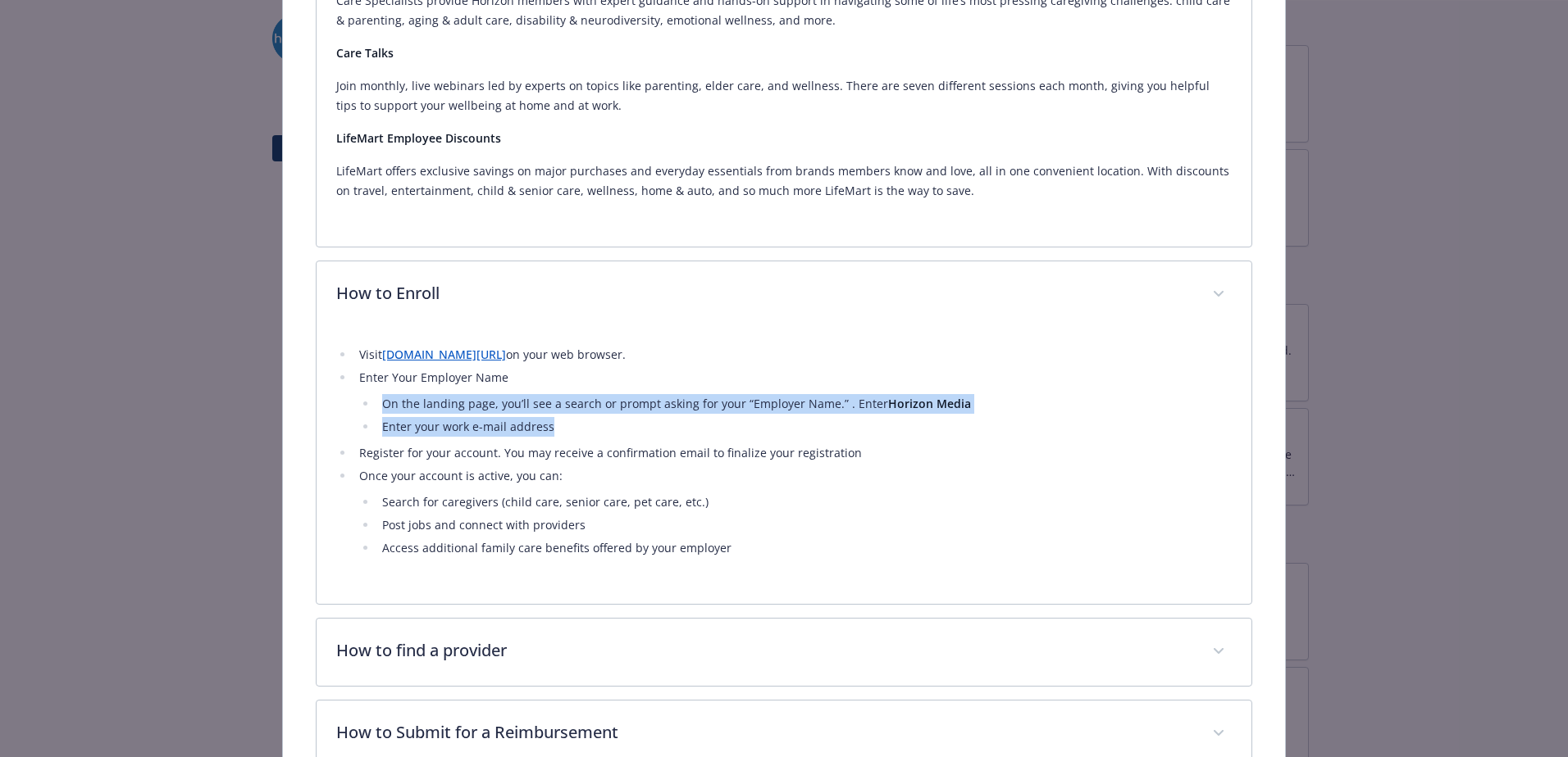
scroll to position [1211, 0]
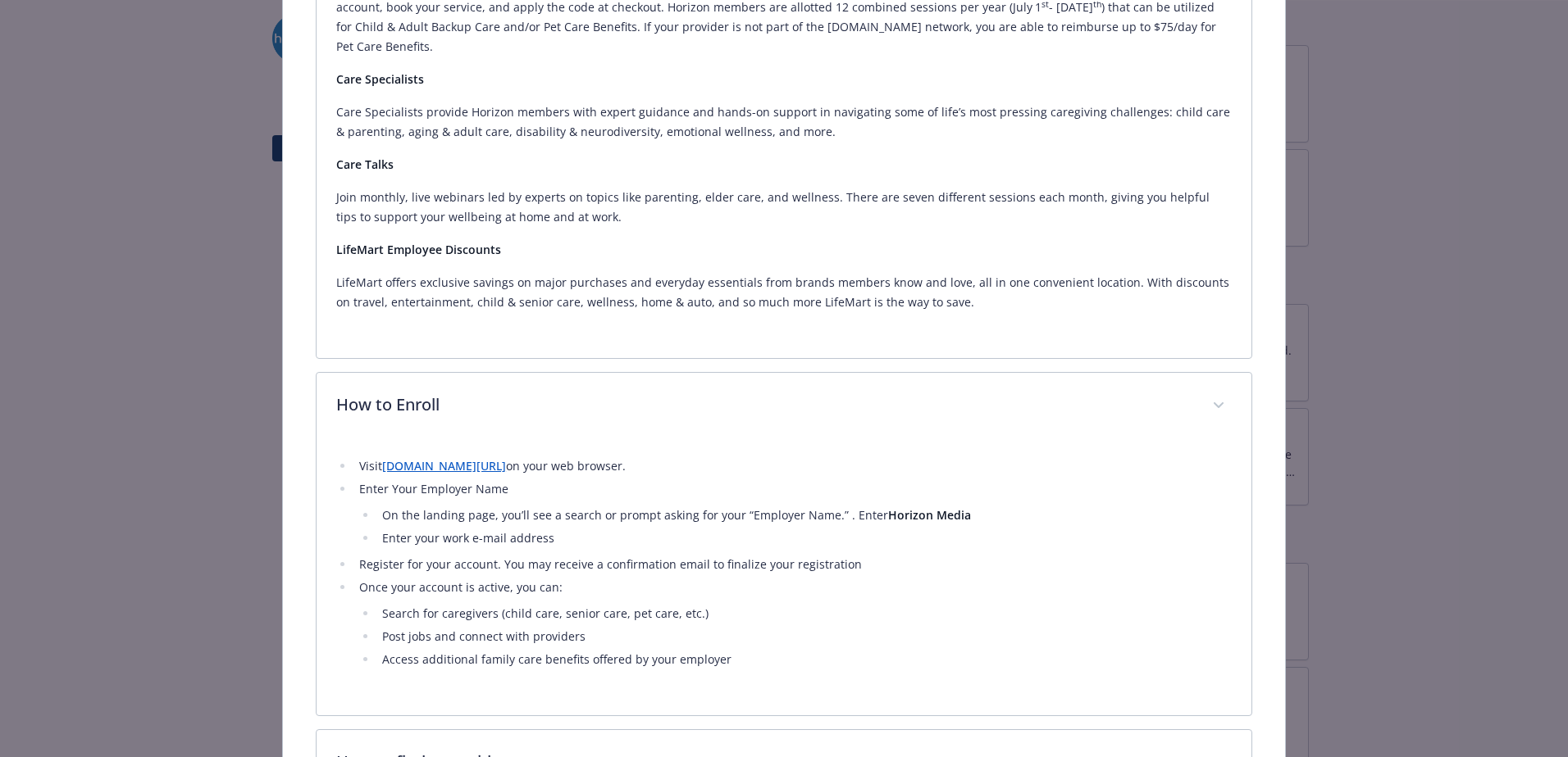
click at [530, 273] on p "LifeMart offers exclusive savings on major purchases and everyday essentials fr…" at bounding box center [784, 292] width 895 height 39
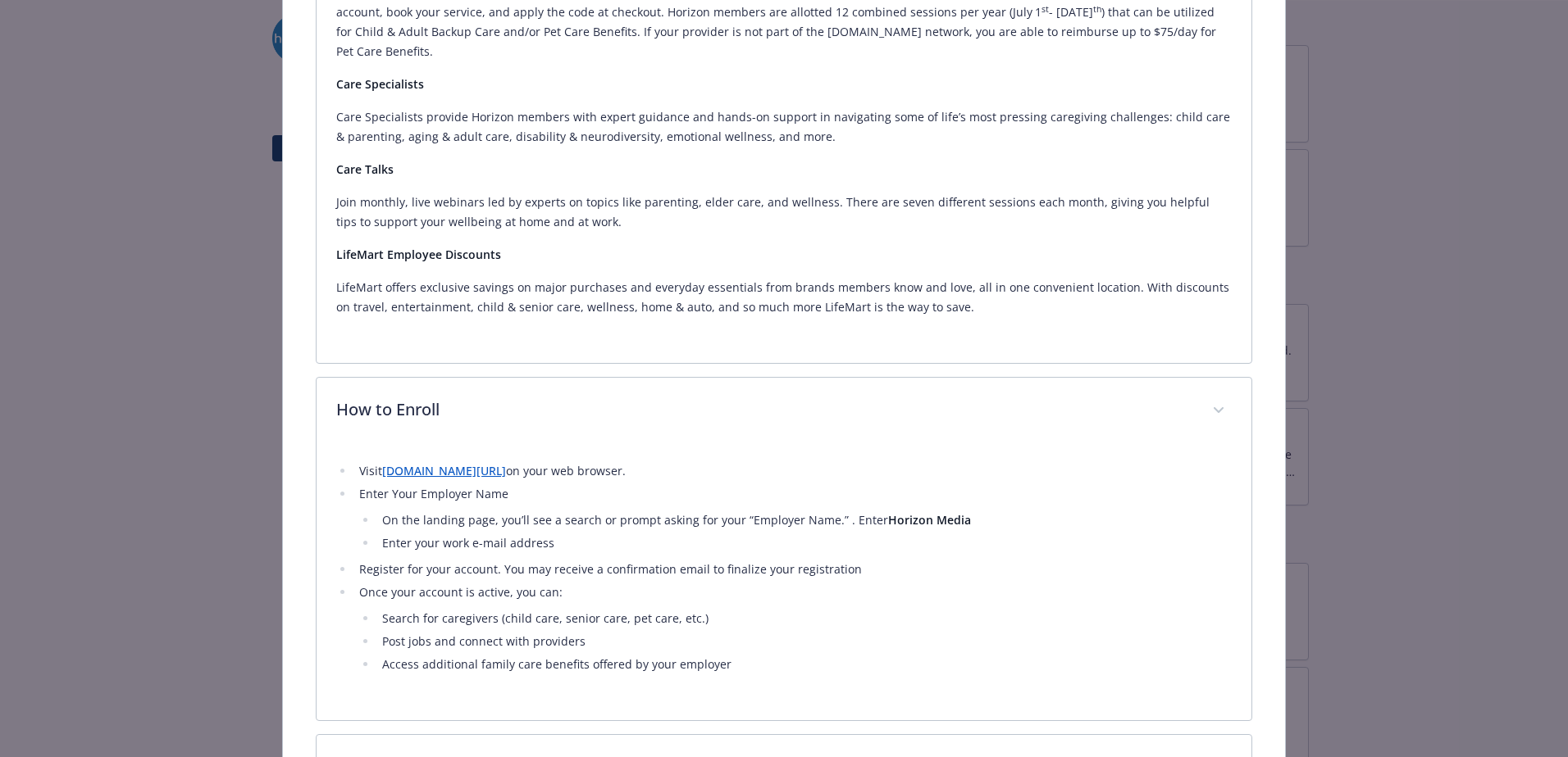
scroll to position [1159, 0]
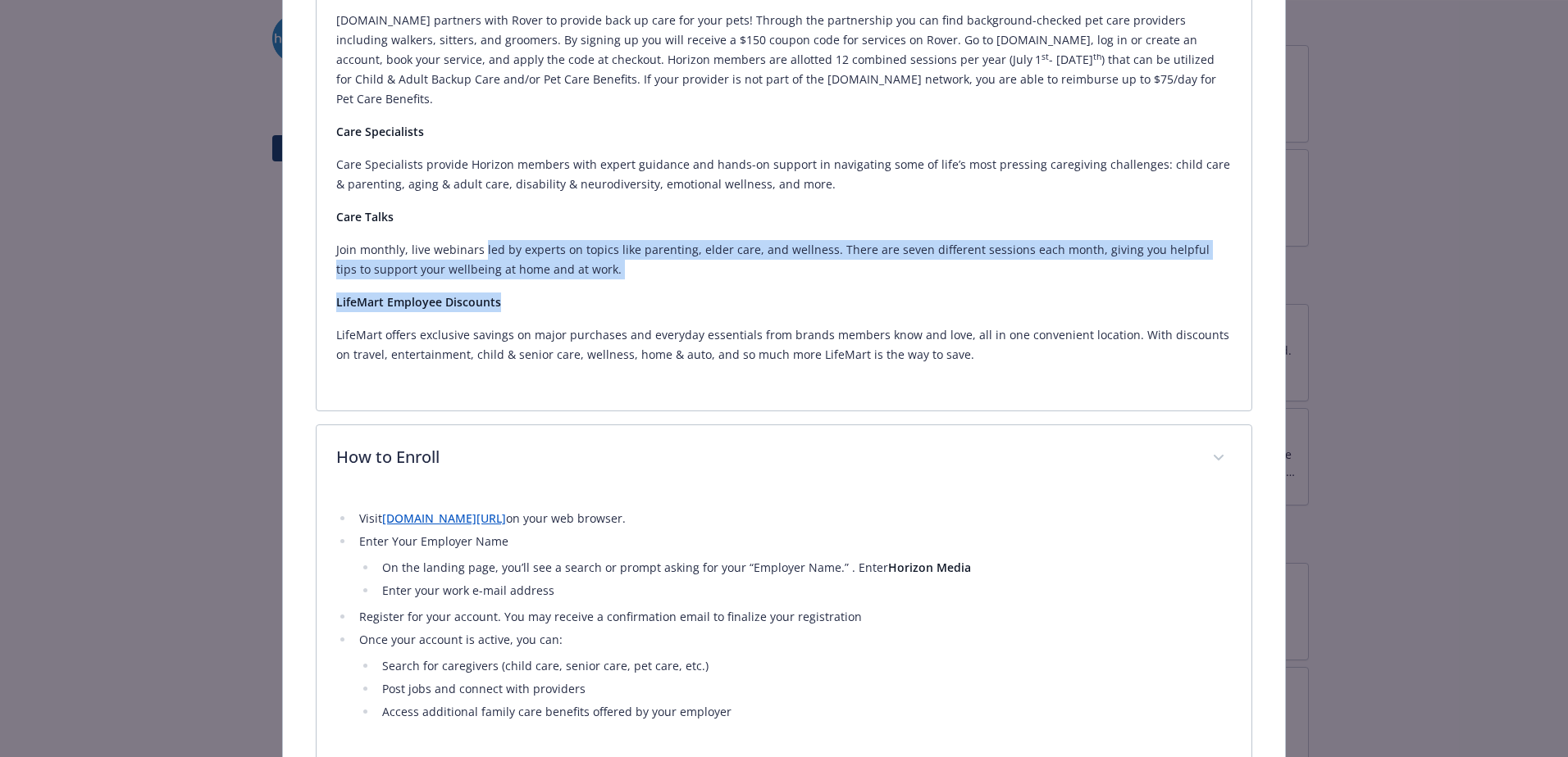
drag, startPoint x: 553, startPoint y: 238, endPoint x: 639, endPoint y: 266, distance: 90.4
click at [639, 266] on div "With your [DOMAIN_NAME] membership, you gain access to a platform that connects…" at bounding box center [784, 40] width 895 height 650
drag, startPoint x: 639, startPoint y: 266, endPoint x: 663, endPoint y: 329, distance: 67.4
click at [668, 329] on p "LifeMart offers exclusive savings on major purchases and everyday essentials fr…" at bounding box center [784, 345] width 895 height 39
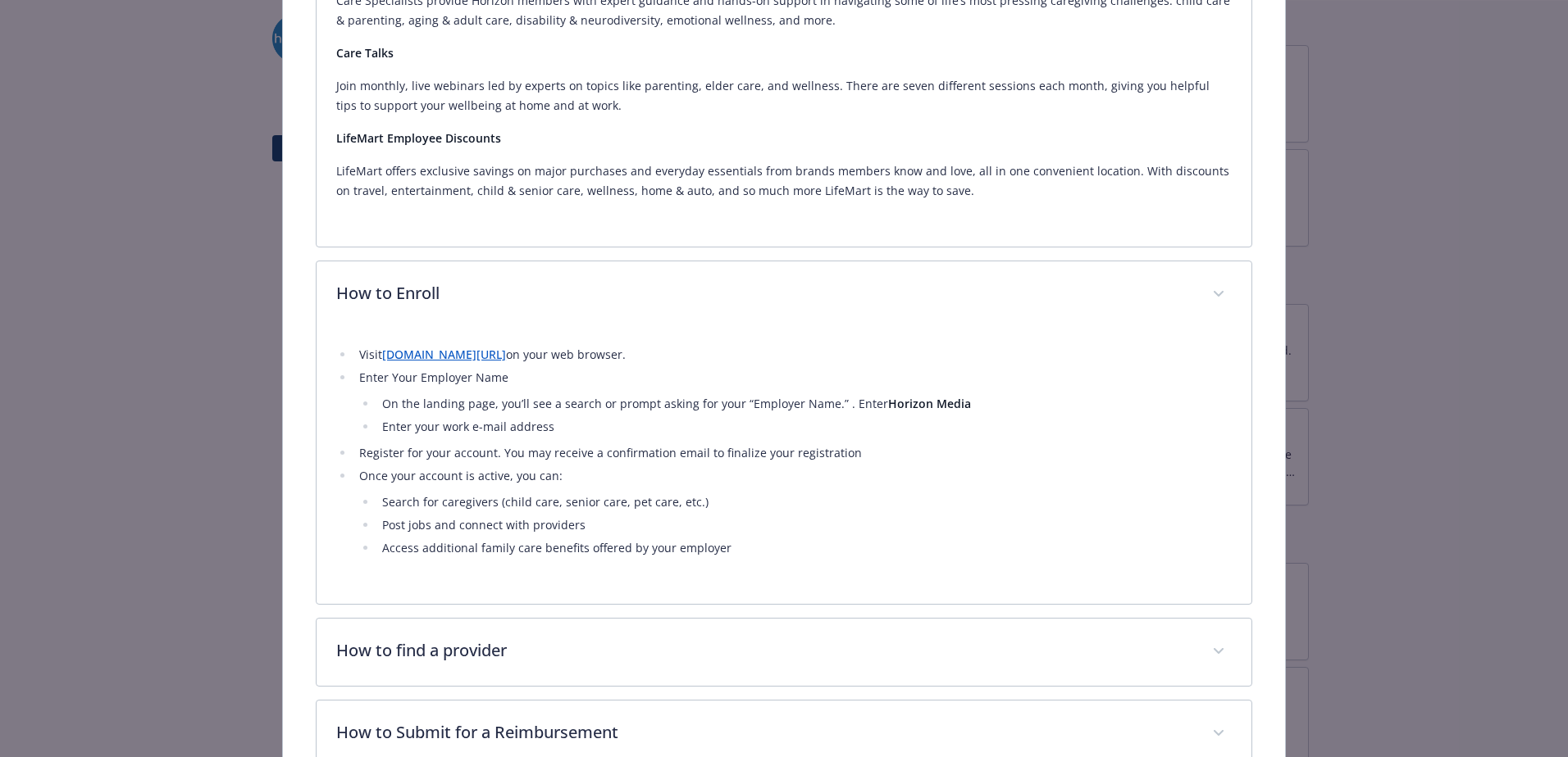
scroll to position [1404, 0]
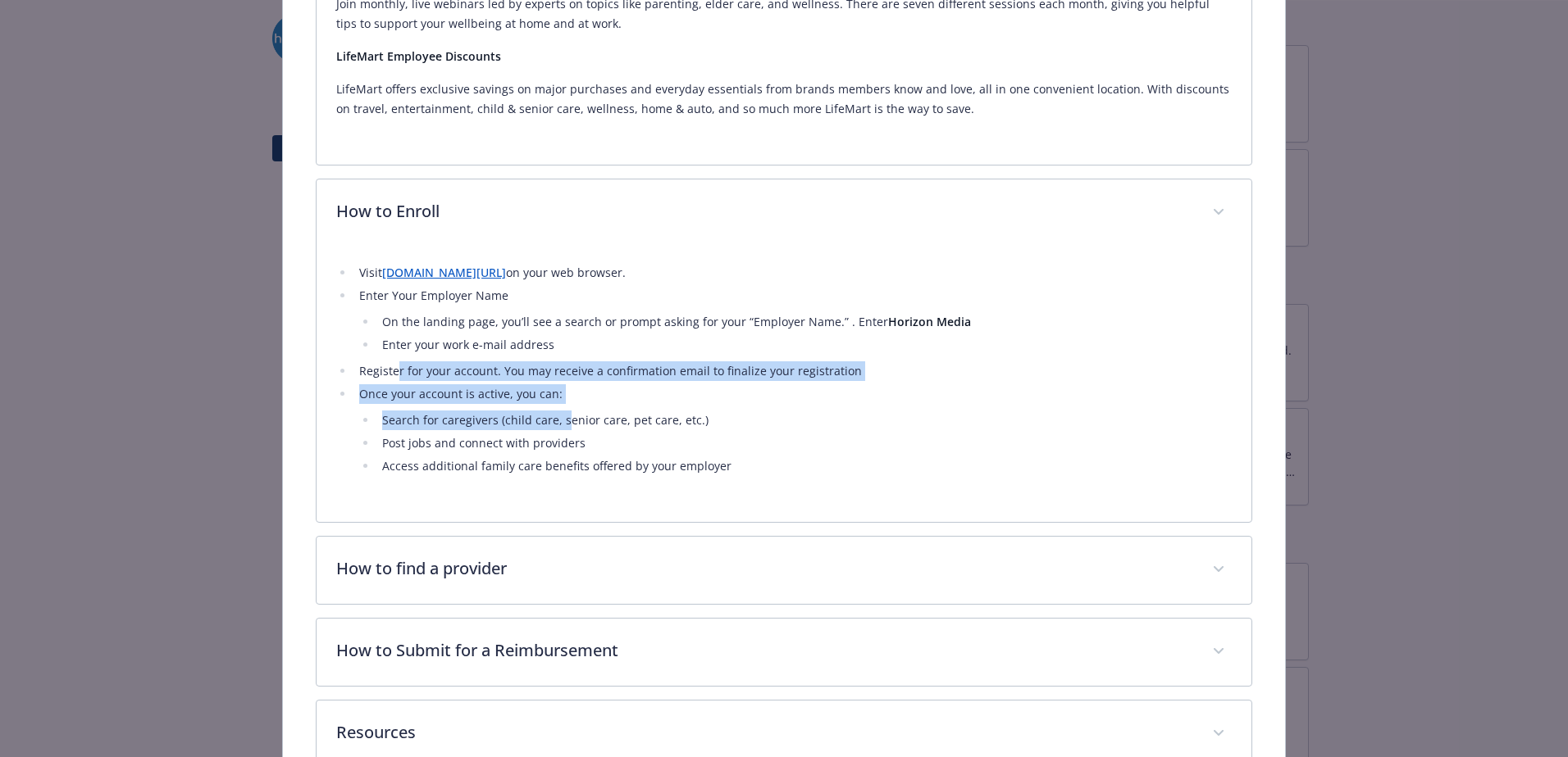
drag, startPoint x: 395, startPoint y: 351, endPoint x: 564, endPoint y: 387, distance: 172.8
click at [564, 387] on ul "Visit [DOMAIN_NAME][URL] on your web browser. Enter Your Employer Name On the l…" at bounding box center [784, 370] width 895 height 213
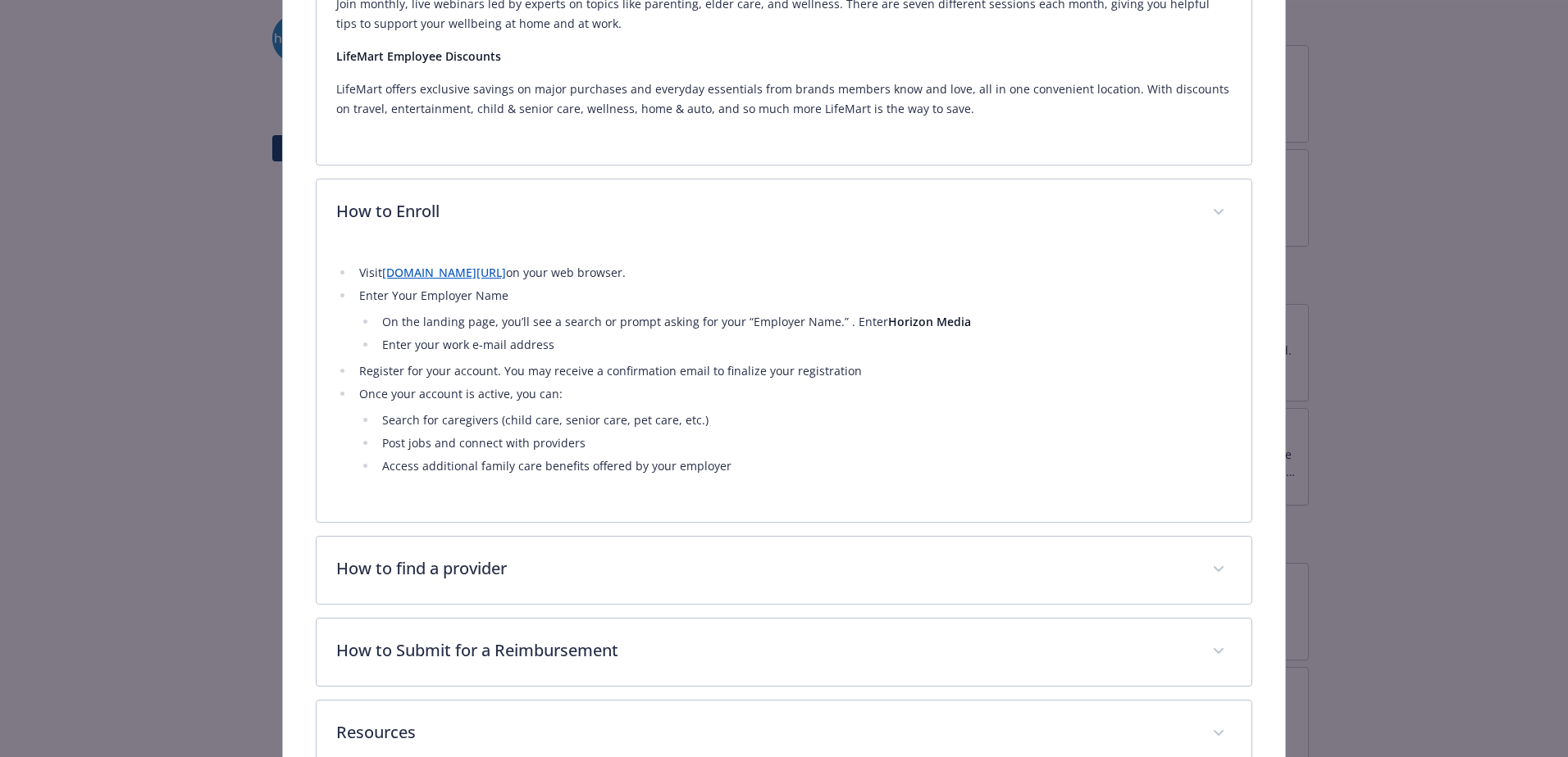
drag, startPoint x: 564, startPoint y: 387, endPoint x: 495, endPoint y: 421, distance: 76.9
click at [495, 434] on li "Post jobs and connect with providers" at bounding box center [804, 443] width 854 height 20
